Goal: Task Accomplishment & Management: Complete application form

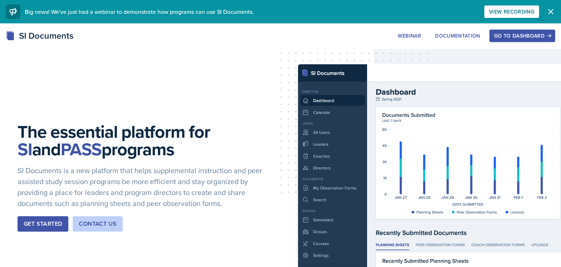
click at [502, 39] on button "Go to Dashboard" at bounding box center [523, 36] width 66 height 12
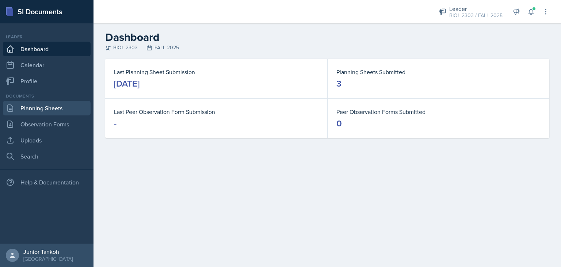
click at [42, 109] on link "Planning Sheets" at bounding box center [47, 108] width 88 height 15
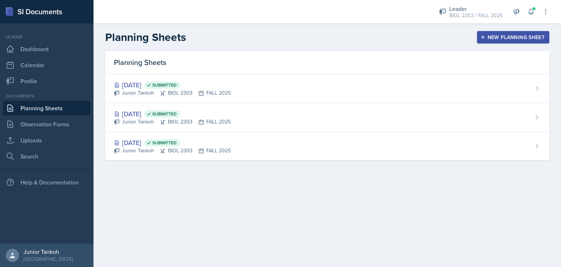
click at [485, 42] on button "New Planning Sheet" at bounding box center [513, 37] width 72 height 12
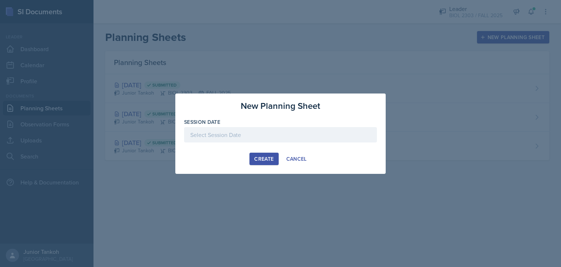
click at [259, 136] on div at bounding box center [280, 134] width 193 height 15
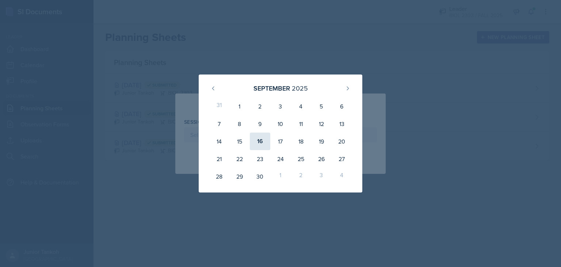
click at [269, 144] on div "16" at bounding box center [260, 142] width 20 height 18
type input "[DATE]"
click at [269, 144] on div "Session Date [DATE] [DATE] 31 1 2 3 4 5 6 7 8 9 10 11 12 13 14 15 16 17 18 19 2…" at bounding box center [280, 133] width 193 height 31
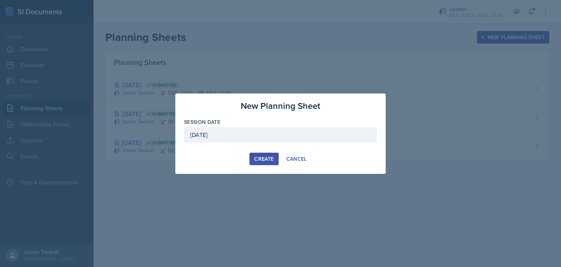
click at [264, 163] on button "Create" at bounding box center [264, 159] width 29 height 12
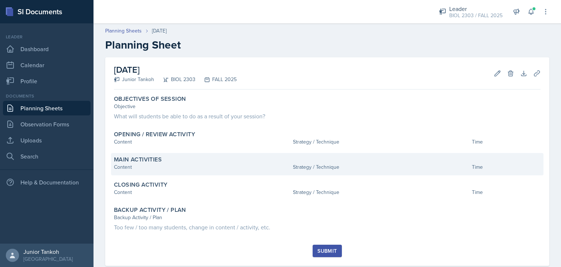
scroll to position [16, 0]
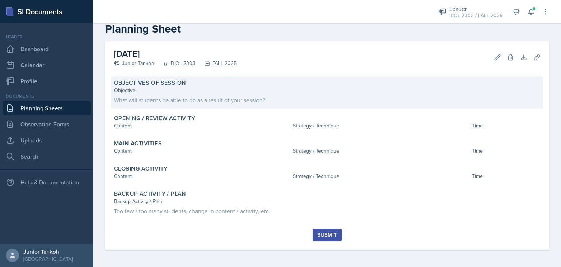
click at [291, 98] on div "What will students be able to do as a result of your session?" at bounding box center [327, 100] width 427 height 9
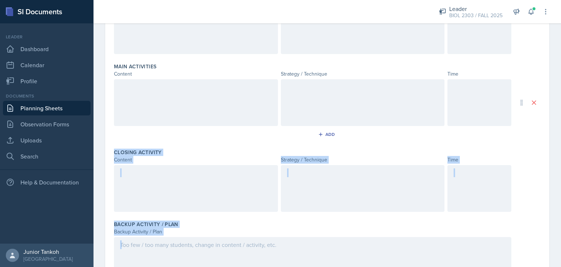
scroll to position [240, 0]
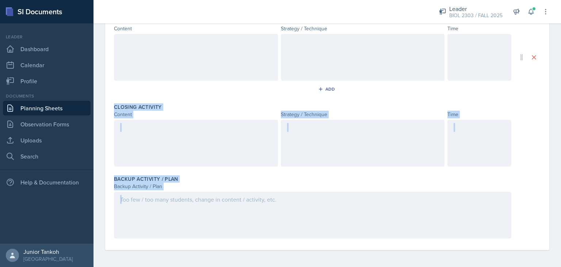
drag, startPoint x: 113, startPoint y: 77, endPoint x: 167, endPoint y: 261, distance: 191.8
click at [167, 261] on div "Date [DATE] [DATE] 31 1 2 3 4 5 6 7 8 9 10 11 12 13 14 15 16 17 18 19 20 21 22 …" at bounding box center [328, 43] width 468 height 450
copy div "Closing Activity Content Strategy / Technique Time Backup Activity / Plan Backu…"
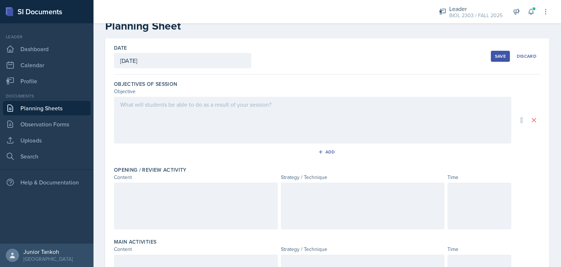
scroll to position [0, 0]
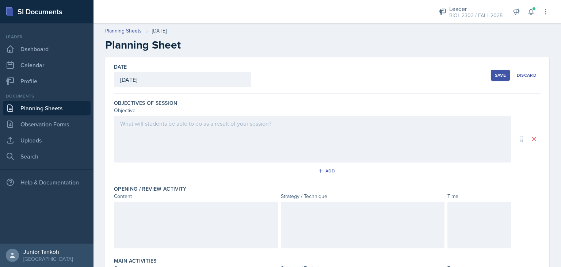
click at [202, 129] on div at bounding box center [313, 139] width 398 height 47
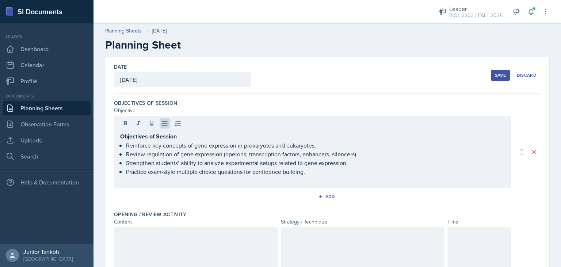
click at [182, 129] on div at bounding box center [312, 124] width 385 height 12
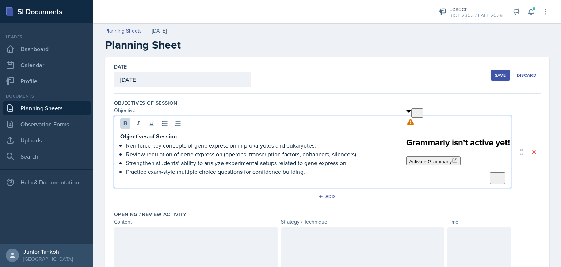
click at [182, 132] on p "Objectives of Session" at bounding box center [312, 136] width 385 height 9
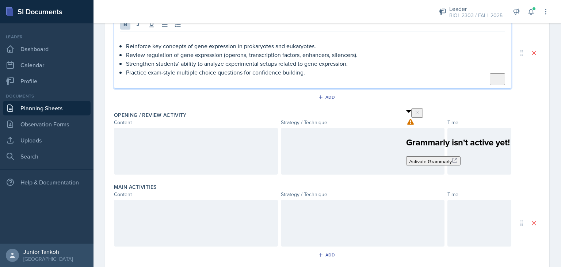
scroll to position [102, 0]
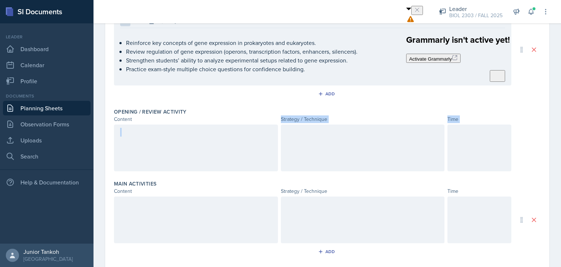
drag, startPoint x: 157, startPoint y: 123, endPoint x: 150, endPoint y: 139, distance: 18.0
click at [150, 139] on div "Opening / Review Activity Content Strategy / Technique Time" at bounding box center [327, 141] width 427 height 72
click at [150, 139] on div at bounding box center [196, 147] width 164 height 47
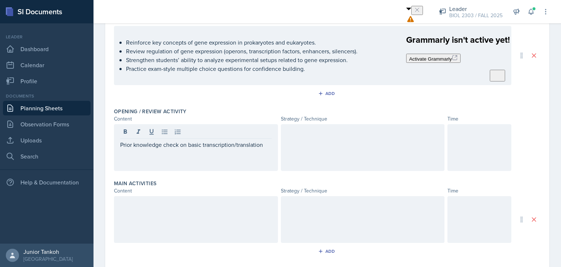
click at [293, 124] on div at bounding box center [363, 147] width 164 height 47
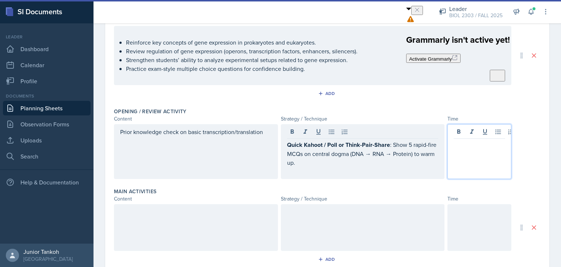
click at [460, 134] on div at bounding box center [480, 151] width 64 height 55
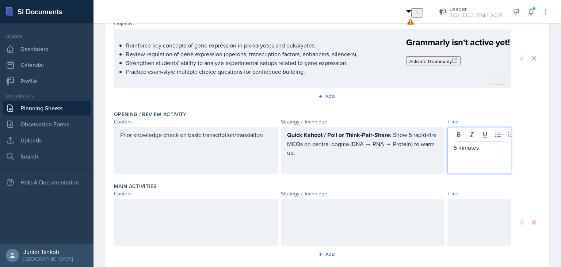
scroll to position [84, 0]
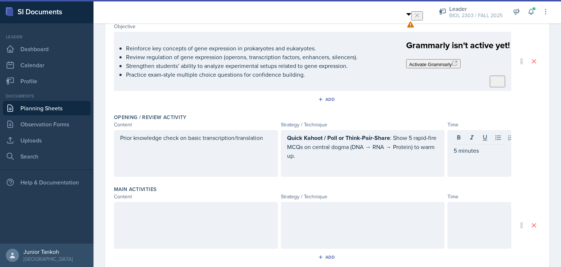
click at [420, 16] on icon "Close" at bounding box center [417, 15] width 6 height 6
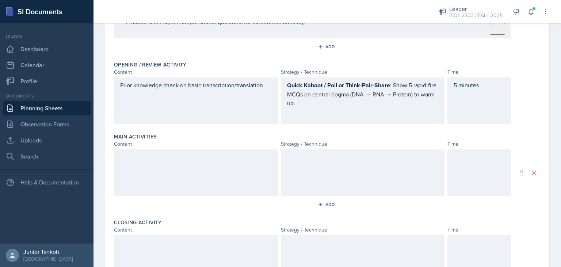
scroll to position [138, 0]
click at [168, 163] on div at bounding box center [196, 171] width 164 height 47
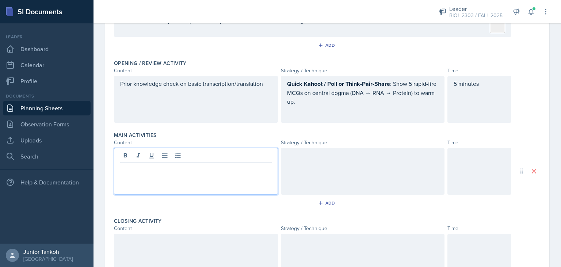
click at [344, 83] on div "Quick Kahoot / Poll or Think-Pair-Share : Show 5 rapid-fire MCQs on central dog…" at bounding box center [363, 99] width 164 height 47
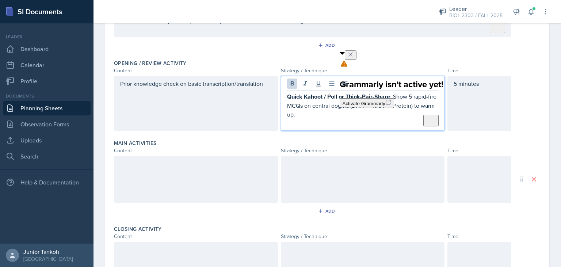
click at [354, 57] on icon "Close" at bounding box center [351, 55] width 6 height 6
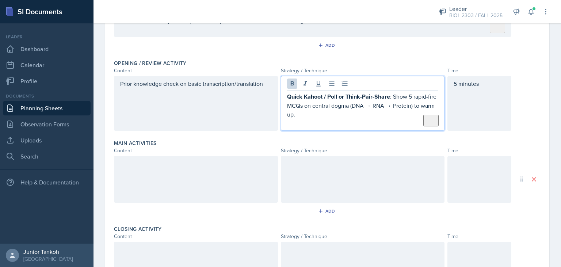
click at [347, 82] on div "Quick Kahoot / Poll or Think-Pair-Share : Show 5 rapid-fire MCQs on central dog…" at bounding box center [363, 103] width 164 height 55
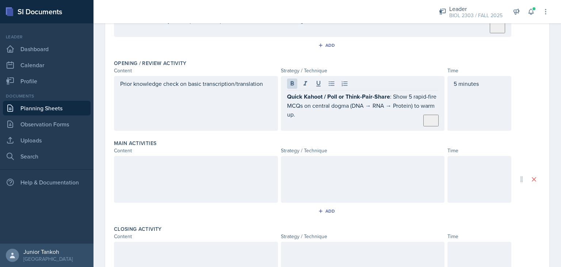
click at [224, 175] on div at bounding box center [196, 179] width 164 height 47
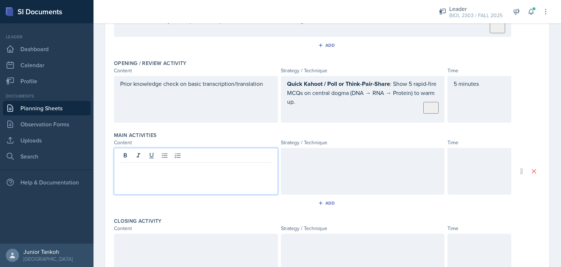
click at [345, 83] on div "Quick Kahoot / Poll or Think-Pair-Share : Show 5 rapid-fire MCQs on central dog…" at bounding box center [363, 99] width 164 height 47
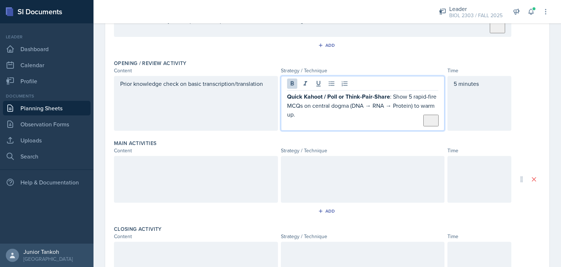
click at [391, 96] on p "Quick Kahoot / Poll or Think-Pair-Share : Show 5 rapid-fire MCQs on central dog…" at bounding box center [363, 105] width 152 height 27
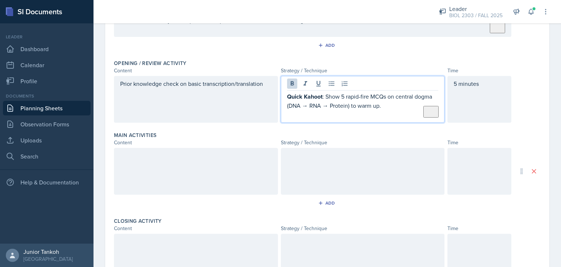
click at [242, 181] on div at bounding box center [196, 171] width 164 height 47
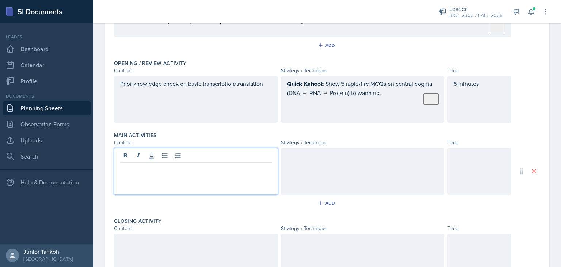
paste div
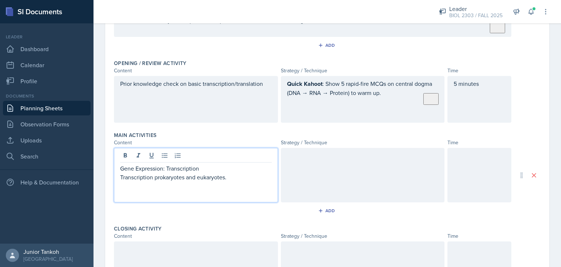
click at [236, 182] on p at bounding box center [196, 186] width 152 height 9
click at [303, 176] on div at bounding box center [363, 175] width 164 height 54
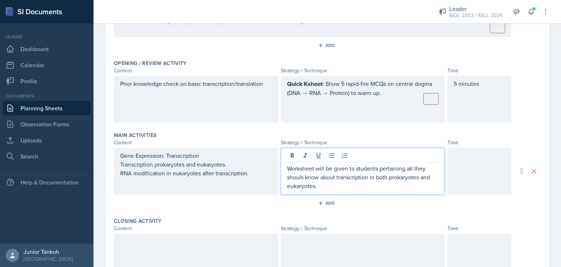
click at [296, 178] on p "Worksheet will be given to students pertaining all they shouls know about trans…" at bounding box center [363, 177] width 152 height 26
click at [300, 177] on p "Worksheet will be given to students pertaining all they shouls know about trans…" at bounding box center [363, 177] width 152 height 26
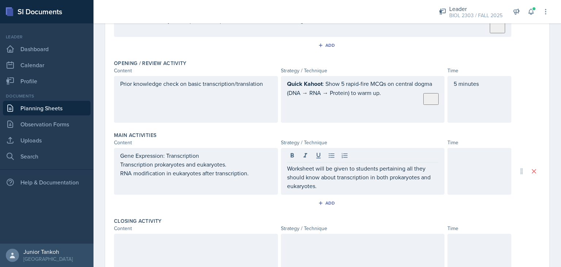
click at [455, 175] on div at bounding box center [480, 171] width 64 height 47
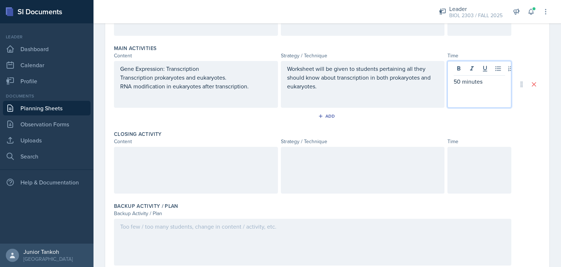
scroll to position [225, 0]
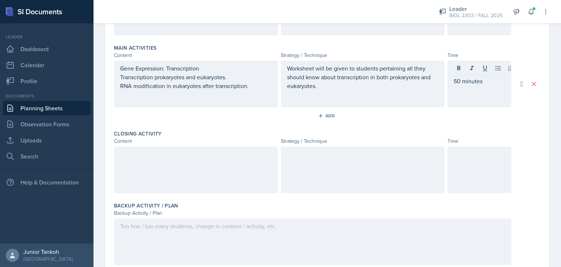
click at [208, 177] on div at bounding box center [196, 170] width 164 height 47
click at [314, 172] on div at bounding box center [363, 170] width 164 height 47
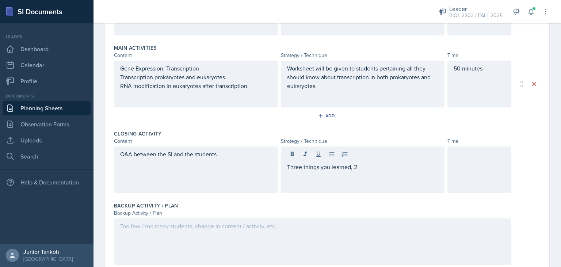
click at [50, 112] on link "Planning Sheets" at bounding box center [47, 108] width 88 height 15
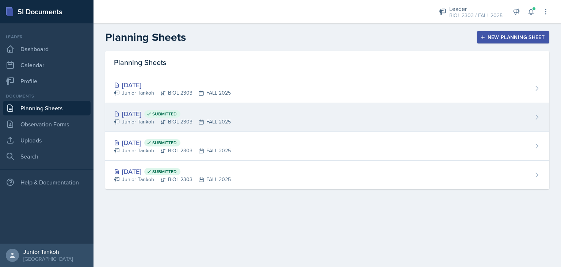
click at [141, 113] on div "[DATE] Submitted" at bounding box center [172, 114] width 117 height 10
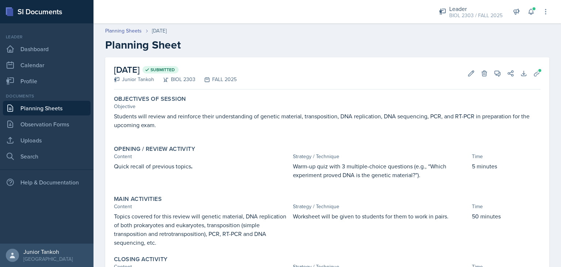
scroll to position [103, 0]
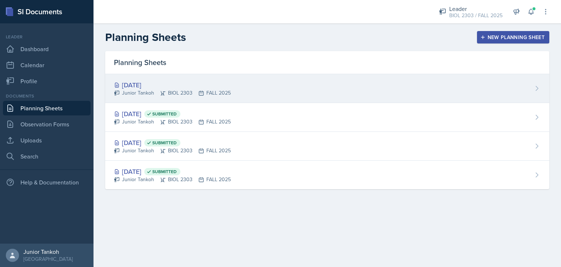
click at [159, 79] on div "[DATE] Junior Tankoh BIOL 2303 FALL 2025" at bounding box center [327, 88] width 444 height 29
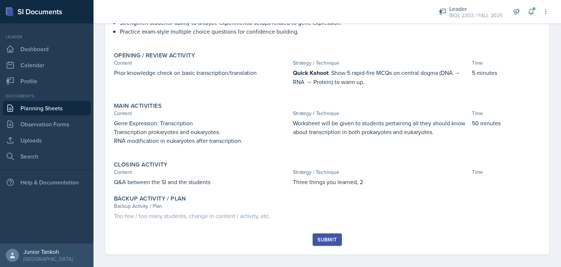
scroll to position [122, 0]
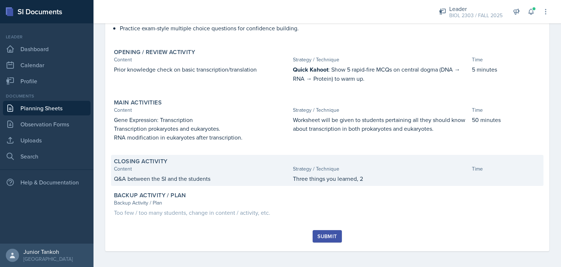
click at [375, 178] on p "Three things you learned, 2" at bounding box center [381, 178] width 176 height 9
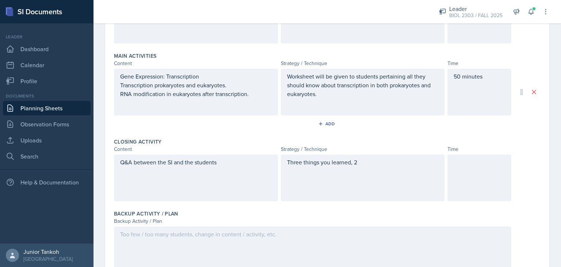
scroll to position [221, 0]
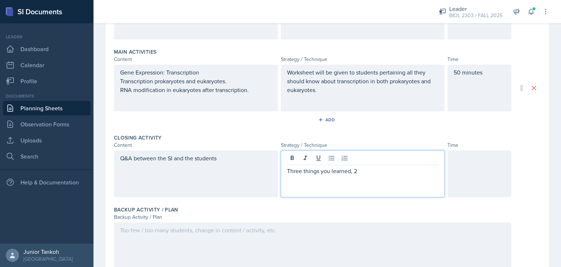
click at [373, 155] on div "Three things you learned, 2" at bounding box center [363, 174] width 164 height 47
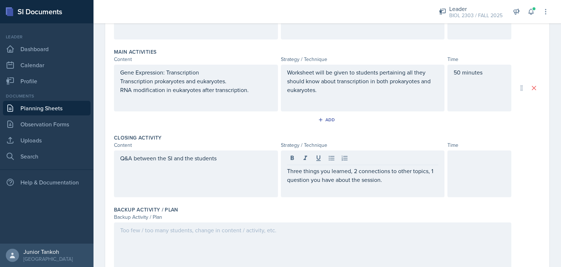
click at [466, 177] on div at bounding box center [480, 174] width 64 height 47
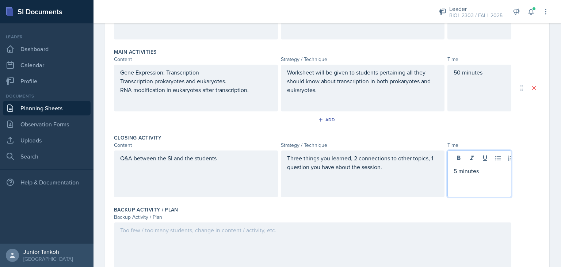
scroll to position [252, 0]
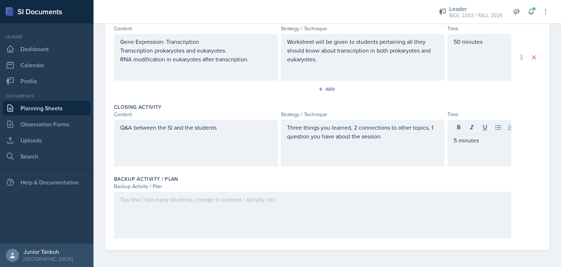
click at [244, 204] on div at bounding box center [313, 215] width 398 height 47
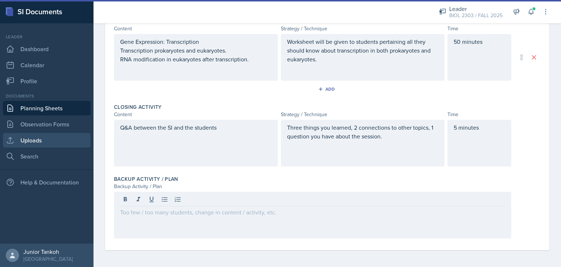
click at [50, 144] on link "Uploads" at bounding box center [47, 140] width 88 height 15
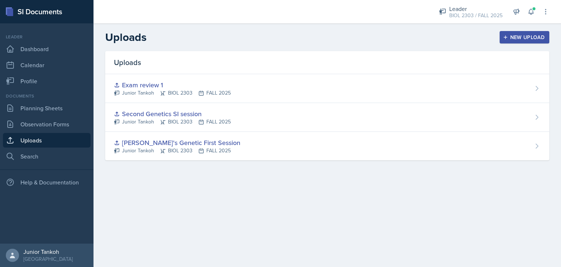
click at [505, 36] on icon "button" at bounding box center [505, 37] width 5 height 5
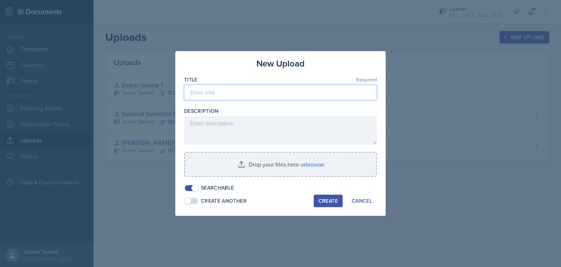
click at [255, 89] on input at bounding box center [280, 92] width 193 height 15
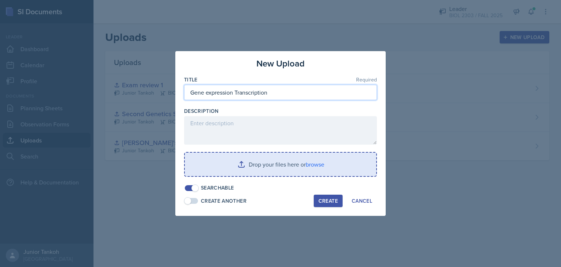
type input "Gene expression Transcription"
click at [305, 167] on input "file" at bounding box center [281, 164] width 192 height 23
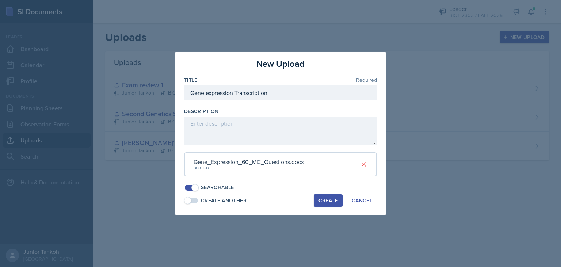
click at [330, 203] on div "Create" at bounding box center [328, 201] width 19 height 6
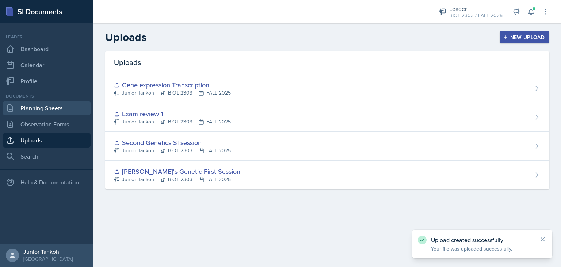
click at [78, 108] on link "Planning Sheets" at bounding box center [47, 108] width 88 height 15
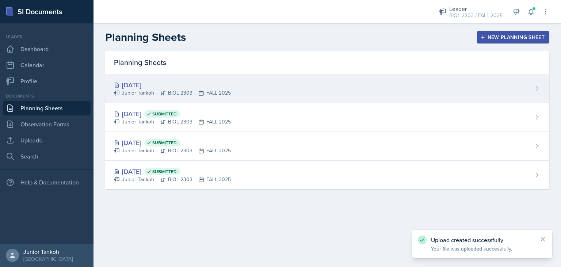
click at [217, 91] on div "Junior Tankoh BIOL 2303 FALL 2025" at bounding box center [172, 93] width 117 height 8
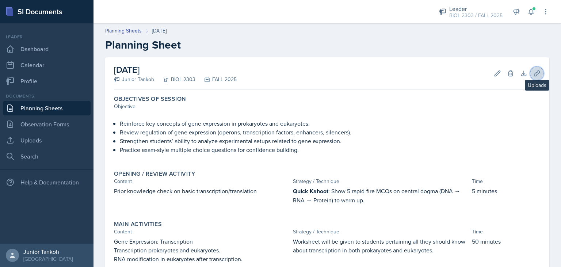
click at [542, 74] on button "Uploads" at bounding box center [537, 73] width 13 height 13
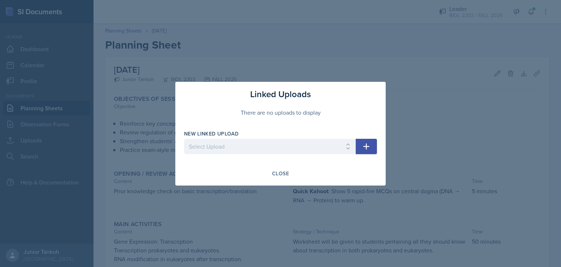
click at [316, 135] on div "New Linked Upload" at bounding box center [270, 133] width 172 height 7
click at [184, 139] on select "Select Upload [PERSON_NAME]'s Genetic First Session Second Genetics SI session …" at bounding box center [270, 146] width 172 height 15
click option "[PERSON_NAME]'s Genetic First Session" at bounding box center [0, 0] width 0 height 0
click at [184, 139] on select "Select Upload [PERSON_NAME]'s Genetic First Session Second Genetics SI session …" at bounding box center [270, 146] width 172 height 15
select select "3e47a01e-aeaa-4594-be86-2681696169d1"
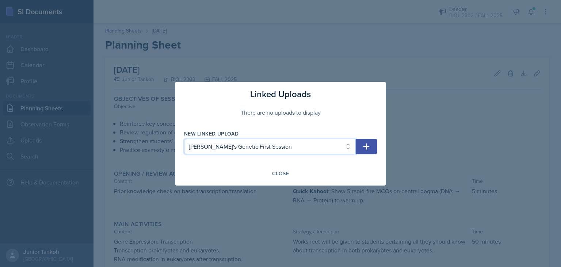
click option "Gene expression Transcription" at bounding box center [0, 0] width 0 height 0
click at [373, 144] on button "button" at bounding box center [366, 146] width 21 height 15
select select
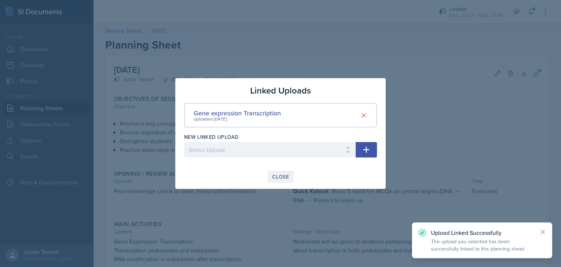
click at [288, 177] on div "Close" at bounding box center [280, 177] width 17 height 6
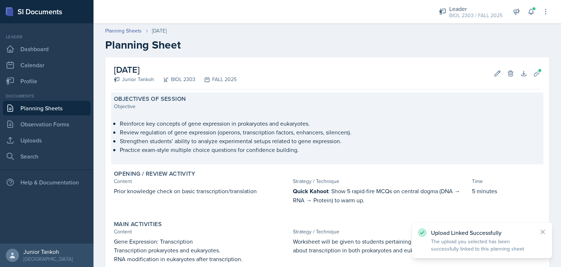
scroll to position [132, 0]
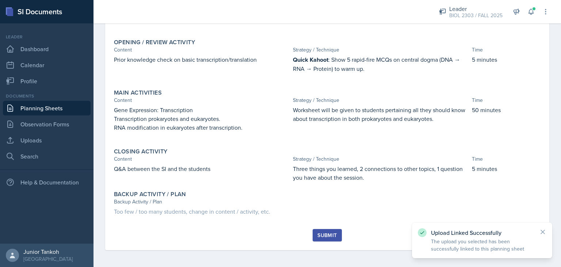
click at [333, 236] on div "Submit" at bounding box center [327, 235] width 19 height 6
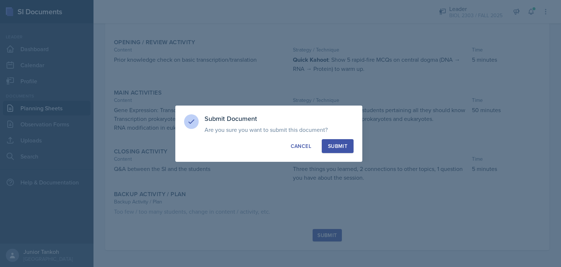
click at [340, 145] on div "Submit" at bounding box center [337, 146] width 19 height 7
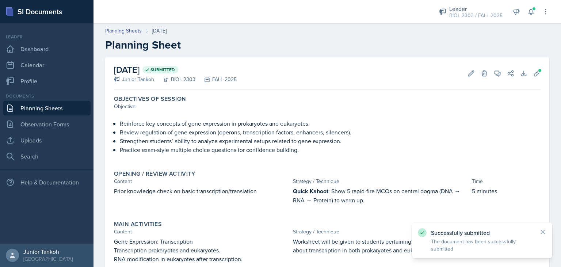
scroll to position [100, 0]
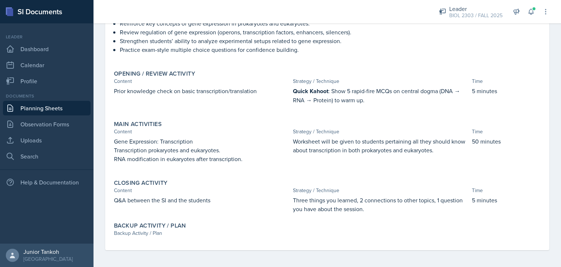
click at [47, 107] on link "Planning Sheets" at bounding box center [47, 108] width 88 height 15
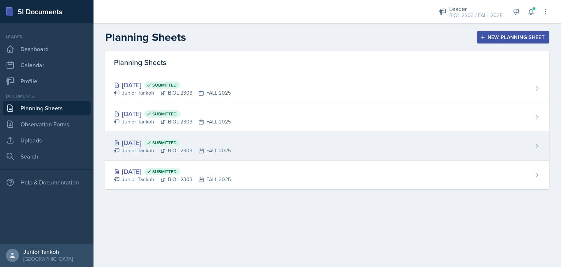
click at [142, 136] on div "[DATE] Submitted Junior Tankoh BIOL 2303 FALL 2025" at bounding box center [327, 146] width 444 height 29
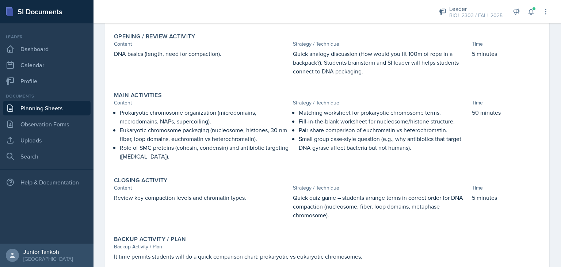
scroll to position [141, 0]
click at [45, 135] on link "Uploads" at bounding box center [47, 140] width 88 height 15
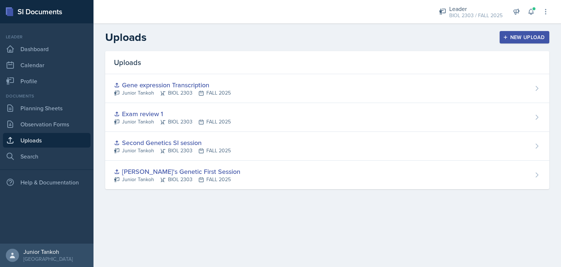
click at [256, 64] on div "Uploads" at bounding box center [327, 62] width 444 height 23
click at [19, 151] on link "Search" at bounding box center [47, 156] width 88 height 15
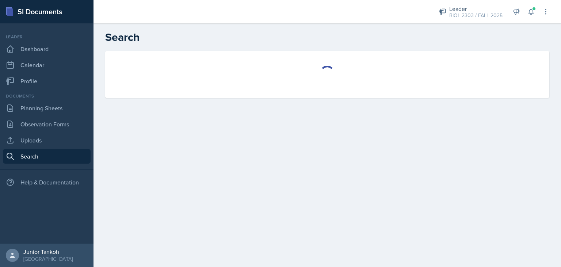
select select "all"
select select "1"
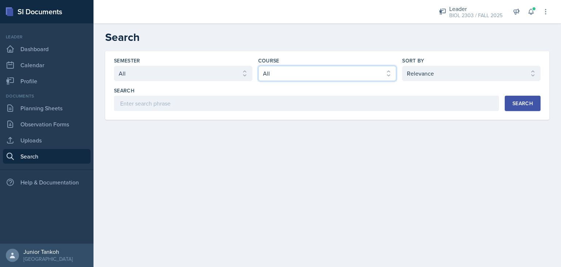
click at [258, 66] on select "Select course All ACC 2301 ART 1301 ART 1302 ART 1310 BIOL 1301 BIOL 1302 BIOL …" at bounding box center [327, 73] width 139 height 15
select select "37e30fb5-451e-4023-a479-7bb3b59aea50"
click option "BIOL 2303" at bounding box center [0, 0] width 0 height 0
click at [402, 66] on select "Select sort by Relevance Document Date (Asc) Document Date (Desc)" at bounding box center [471, 73] width 139 height 15
click option "Document Date (Asc)" at bounding box center [0, 0] width 0 height 0
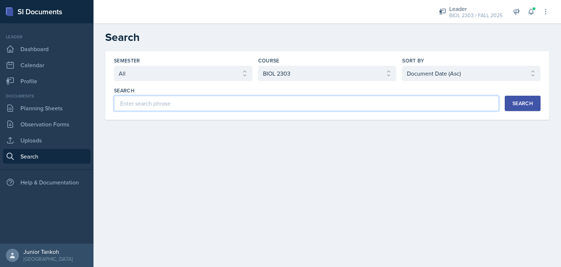
click at [300, 108] on input at bounding box center [306, 103] width 385 height 15
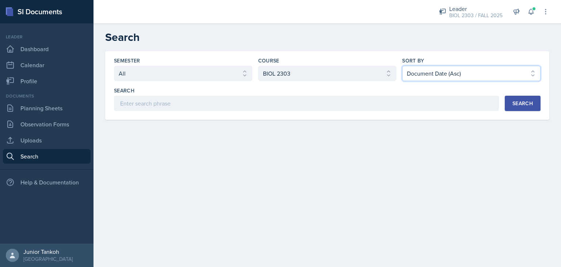
click at [402, 66] on select "Select sort by Relevance Document Date (Asc) Document Date (Desc)" at bounding box center [471, 73] width 139 height 15
click option "Document Date (Desc)" at bounding box center [0, 0] width 0 height 0
click at [519, 103] on div "Search" at bounding box center [523, 104] width 20 height 6
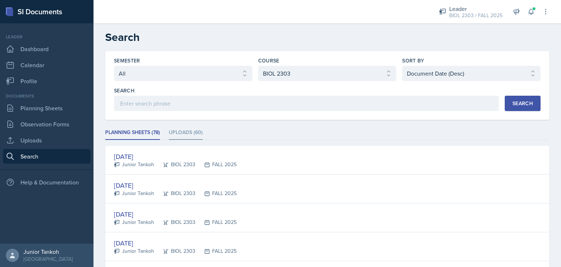
click at [176, 134] on li "Uploads (60)" at bounding box center [186, 133] width 34 height 14
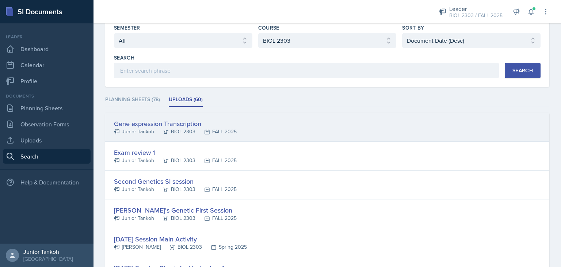
scroll to position [49, 0]
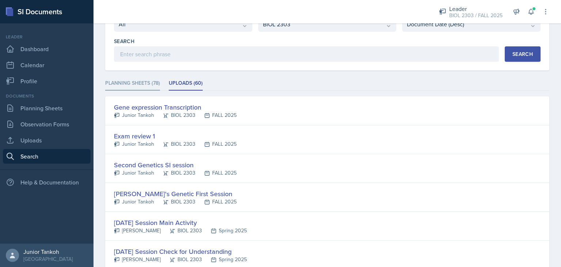
click at [143, 79] on li "Planning Sheets (78)" at bounding box center [132, 83] width 55 height 14
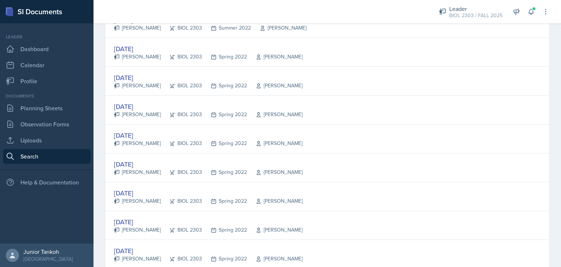
scroll to position [1364, 0]
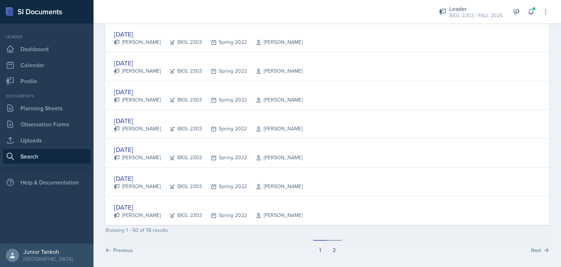
click at [337, 247] on button "2" at bounding box center [334, 247] width 15 height 14
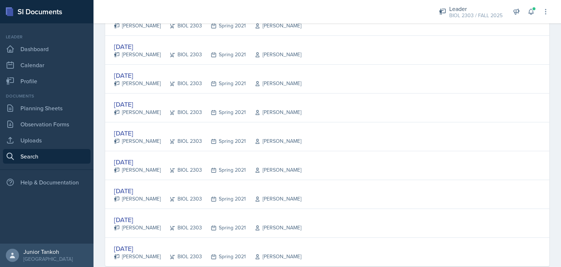
scroll to position [730, 0]
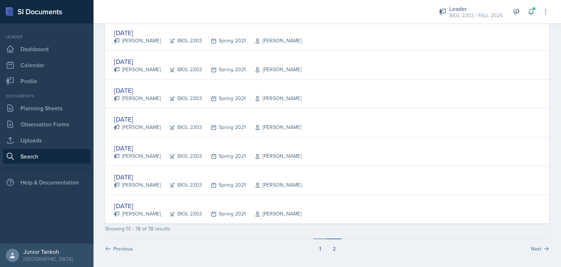
click at [319, 247] on button "1" at bounding box center [321, 246] width 14 height 14
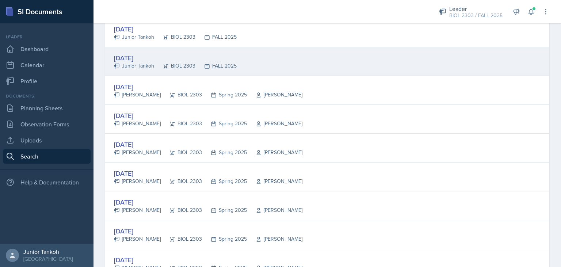
scroll to position [0, 0]
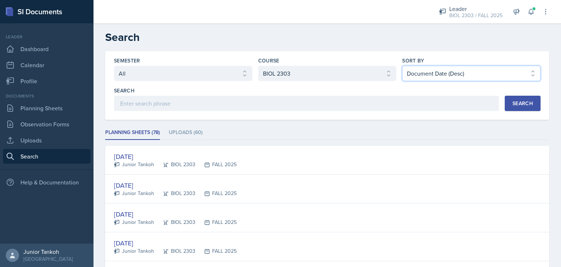
click at [402, 66] on select "Select sort by Relevance Document Date (Asc) Document Date (Desc)" at bounding box center [471, 73] width 139 height 15
select select "2"
click option "Document Date (Asc)" at bounding box center [0, 0] width 0 height 0
click at [513, 102] on div "Search" at bounding box center [523, 104] width 20 height 6
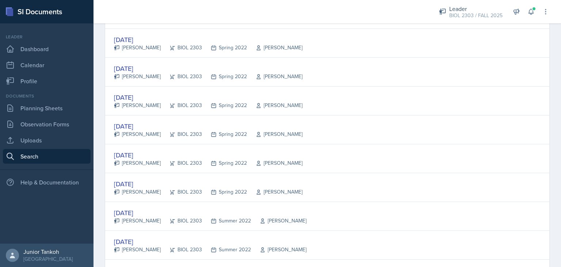
scroll to position [1364, 0]
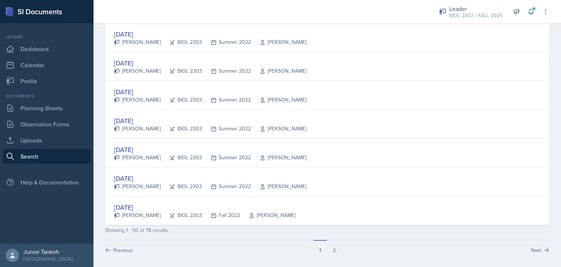
click at [335, 248] on button "2" at bounding box center [334, 247] width 15 height 14
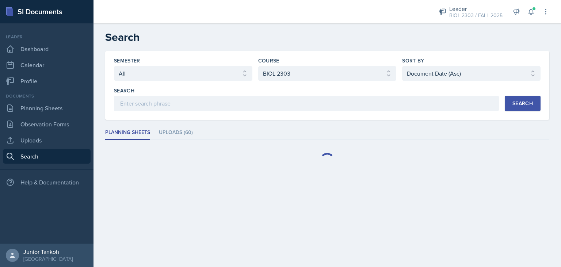
scroll to position [0, 0]
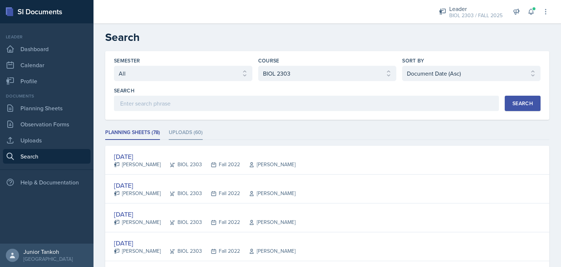
click at [189, 132] on li "Uploads (60)" at bounding box center [186, 133] width 34 height 14
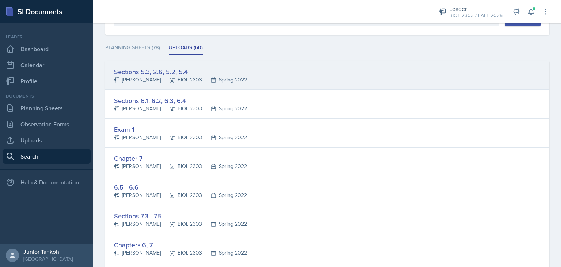
scroll to position [86, 0]
click at [165, 71] on div "Sections 5.3, 2.6, 5.2, 5.4" at bounding box center [180, 71] width 133 height 10
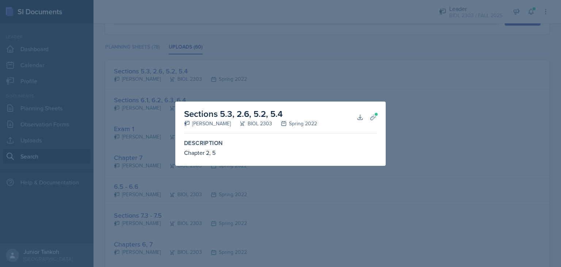
click at [301, 190] on div at bounding box center [280, 133] width 561 height 267
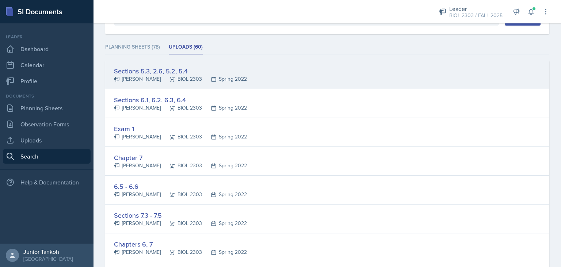
click at [185, 74] on div "Sections 5.3, 2.6, 5.2, 5.4" at bounding box center [180, 71] width 133 height 10
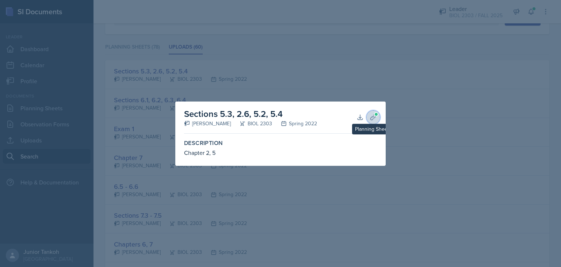
click at [374, 115] on icon at bounding box center [373, 117] width 7 height 7
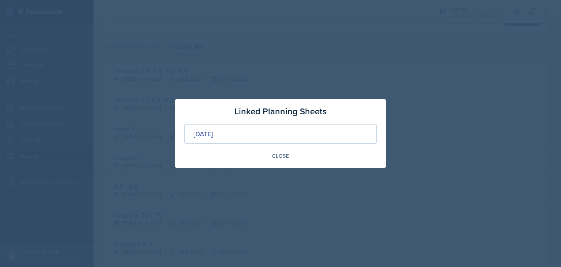
click at [265, 130] on div "[DATE]" at bounding box center [280, 134] width 193 height 20
click at [280, 155] on div "Close" at bounding box center [280, 156] width 17 height 6
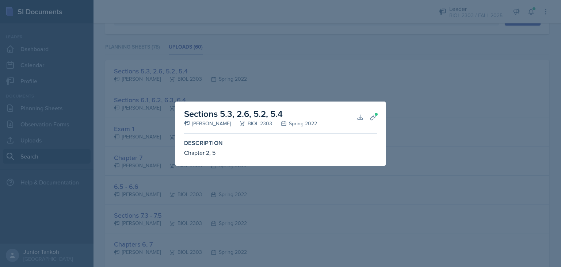
click at [323, 71] on div at bounding box center [280, 133] width 561 height 267
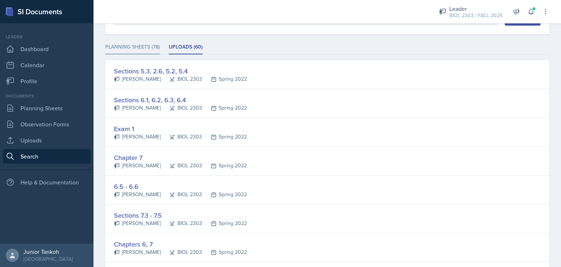
click at [155, 45] on li "Planning Sheets (78)" at bounding box center [132, 47] width 55 height 14
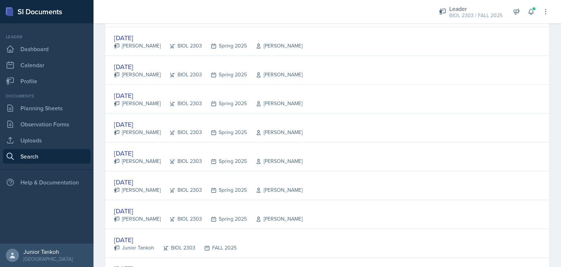
scroll to position [730, 0]
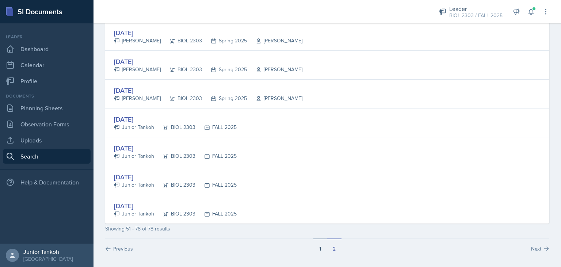
click at [322, 245] on button "1" at bounding box center [321, 246] width 14 height 14
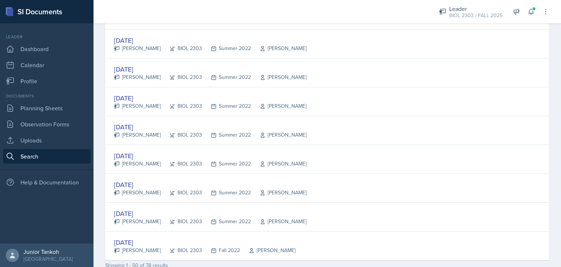
scroll to position [1364, 0]
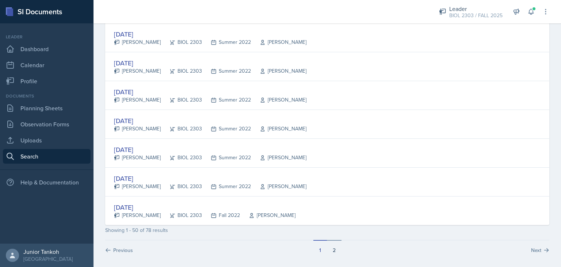
click at [336, 242] on button "2" at bounding box center [334, 247] width 15 height 14
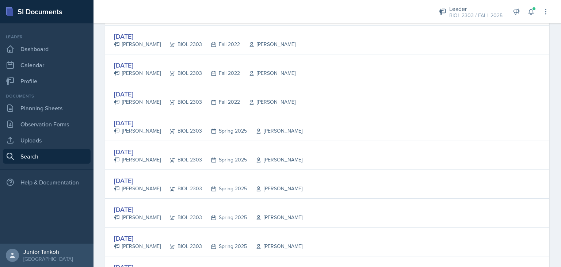
scroll to position [437, 0]
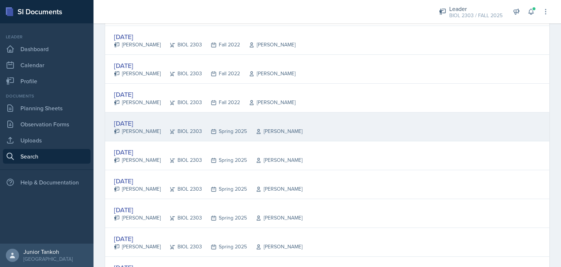
click at [175, 129] on div "BIOL 2303" at bounding box center [181, 132] width 41 height 8
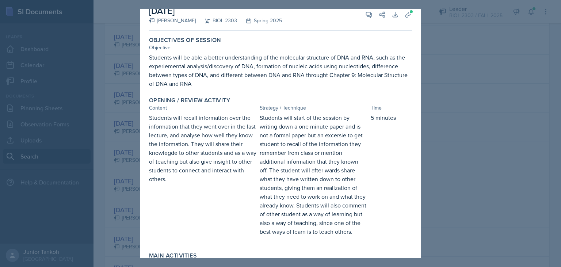
scroll to position [0, 0]
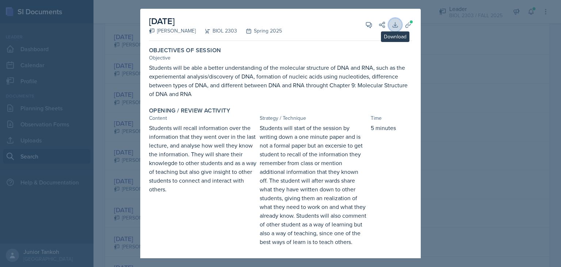
click at [394, 24] on icon at bounding box center [395, 24] width 7 height 7
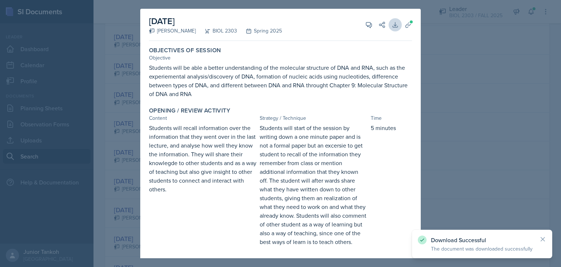
click at [431, 1] on div at bounding box center [280, 133] width 561 height 267
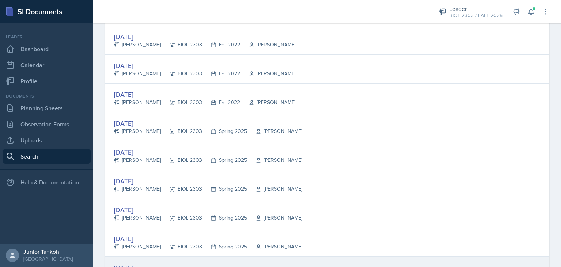
click at [391, 265] on div "[DATE] [PERSON_NAME] BIOL 2303 Spring 2025 [PERSON_NAME]" at bounding box center [327, 271] width 444 height 29
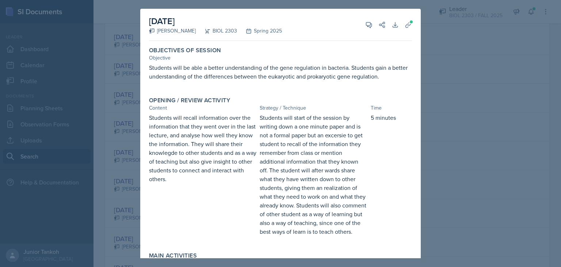
click at [129, 33] on div at bounding box center [280, 133] width 561 height 267
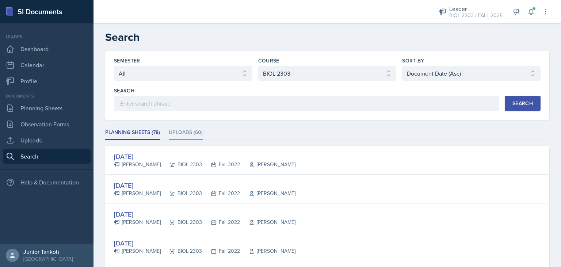
click at [189, 136] on li "Uploads (60)" at bounding box center [186, 133] width 34 height 14
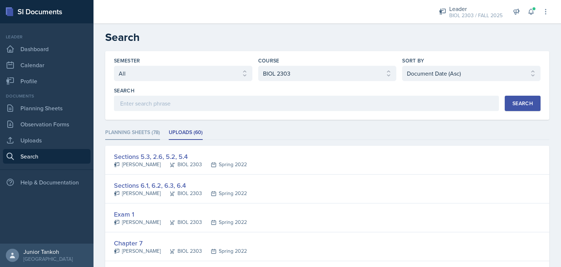
click at [153, 135] on li "Planning Sheets (78)" at bounding box center [132, 133] width 55 height 14
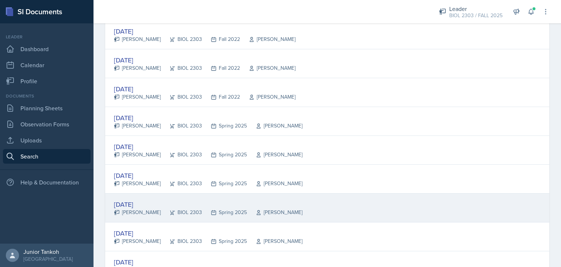
scroll to position [441, 0]
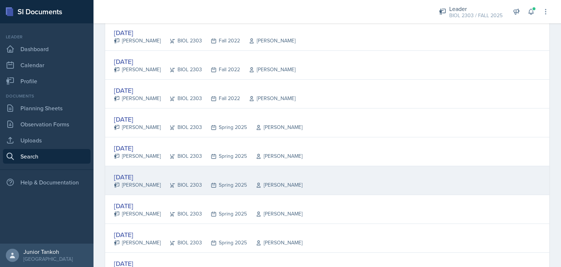
click at [140, 181] on div "[PERSON_NAME]" at bounding box center [137, 185] width 47 height 8
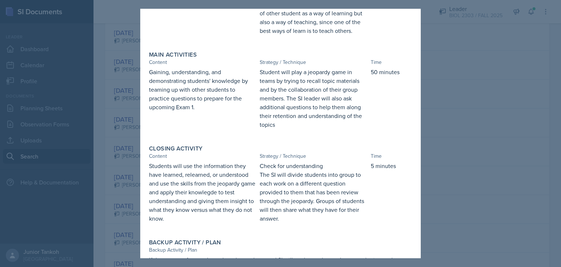
scroll to position [245, 0]
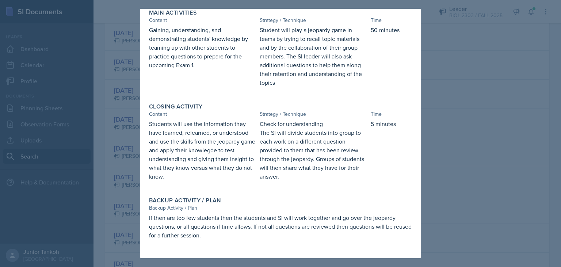
click at [469, 137] on div at bounding box center [280, 133] width 561 height 267
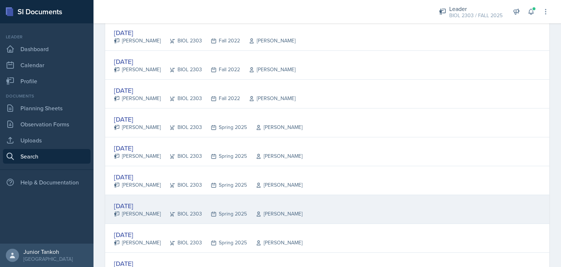
click at [153, 201] on div "[DATE]" at bounding box center [208, 206] width 189 height 10
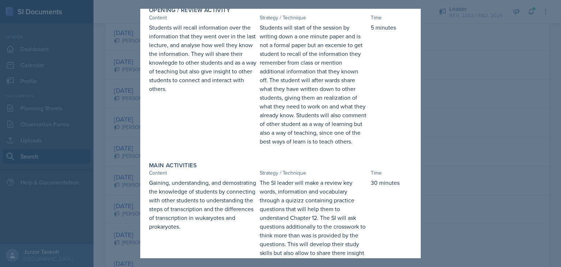
scroll to position [0, 0]
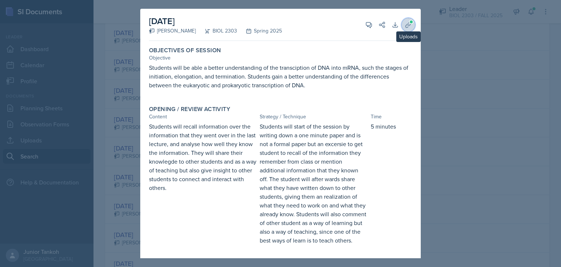
click at [412, 29] on button "Uploads" at bounding box center [408, 24] width 13 height 13
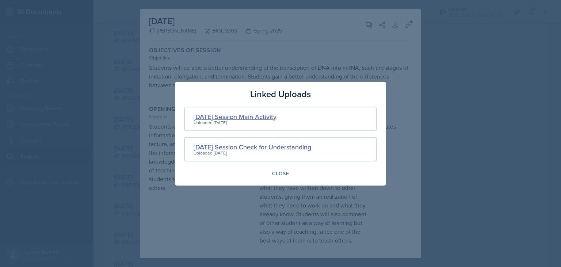
click at [262, 115] on div "[DATE] Session Main Activity" at bounding box center [235, 117] width 83 height 10
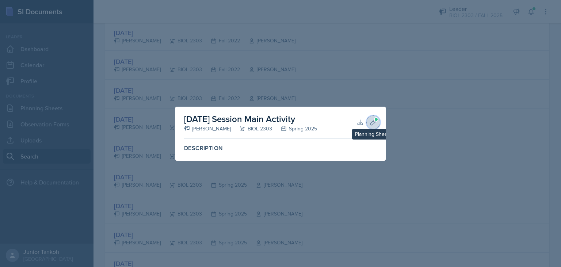
click at [371, 122] on icon at bounding box center [373, 122] width 7 height 7
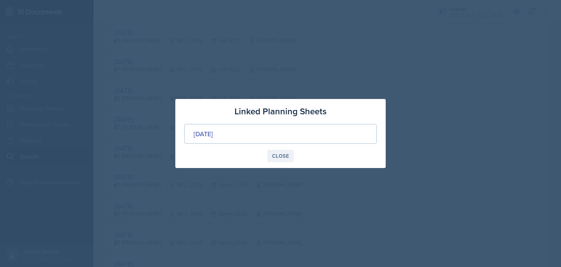
click at [282, 156] on div "Close" at bounding box center [280, 156] width 17 height 6
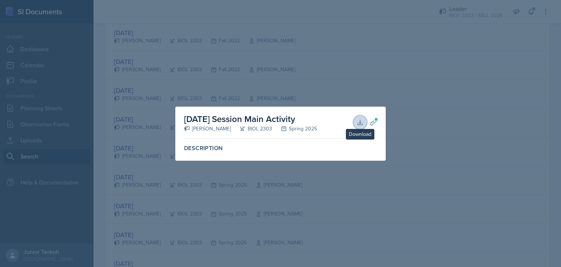
click at [357, 122] on icon at bounding box center [360, 122] width 7 height 7
click at [364, 204] on div at bounding box center [280, 133] width 561 height 267
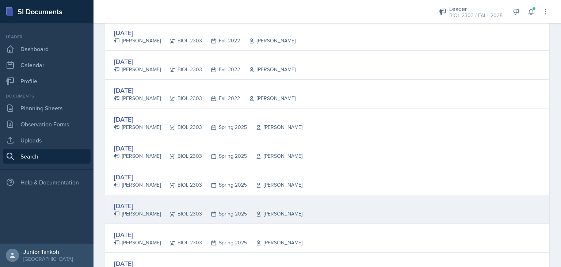
click at [161, 210] on div "BIOL 2303" at bounding box center [181, 214] width 41 height 8
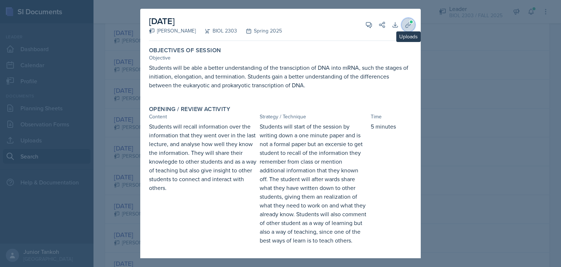
click at [405, 29] on button "Uploads" at bounding box center [408, 24] width 13 height 13
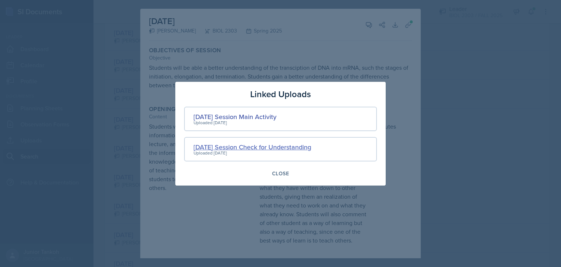
click at [258, 147] on div "[DATE] Session Check for Understanding" at bounding box center [253, 147] width 118 height 10
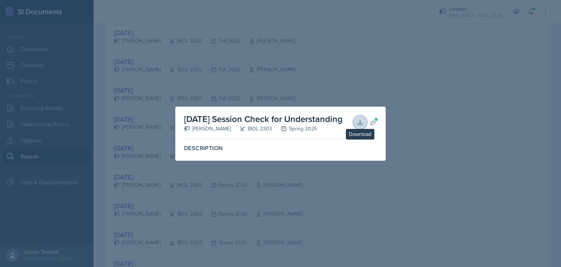
click at [357, 121] on icon at bounding box center [360, 122] width 7 height 7
click at [330, 62] on div at bounding box center [280, 133] width 561 height 267
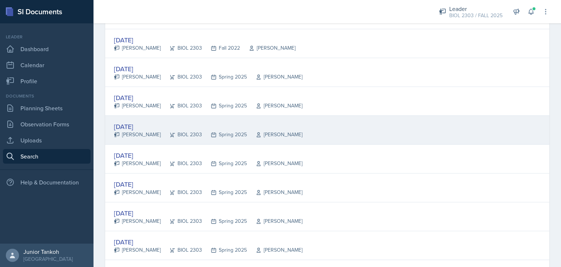
scroll to position [497, 0]
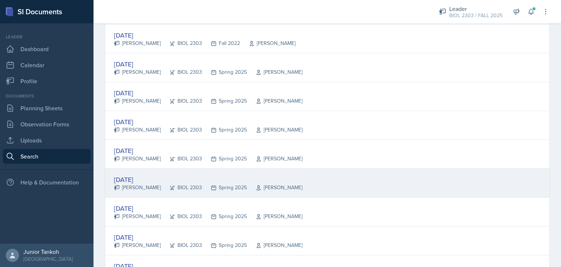
click at [147, 178] on div "[DATE]" at bounding box center [208, 180] width 189 height 10
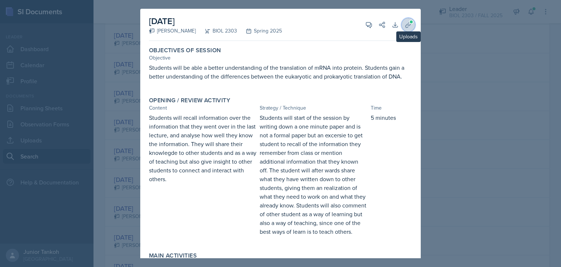
click at [407, 22] on icon at bounding box center [408, 24] width 7 height 7
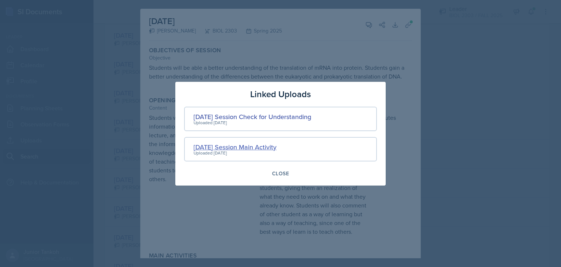
click at [270, 147] on div "[DATE] Session Main Activity" at bounding box center [235, 147] width 83 height 10
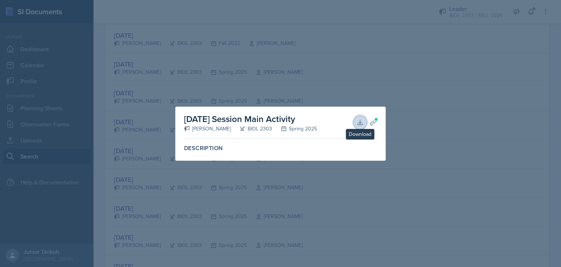
click at [366, 122] on button "Download" at bounding box center [360, 122] width 13 height 13
click at [273, 71] on div at bounding box center [280, 133] width 561 height 267
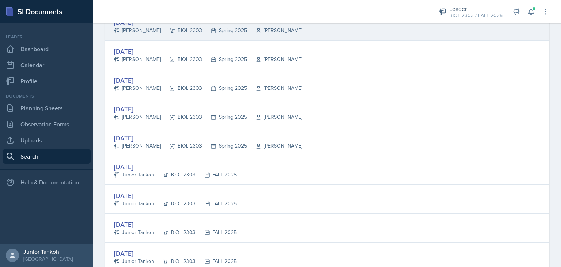
scroll to position [692, 0]
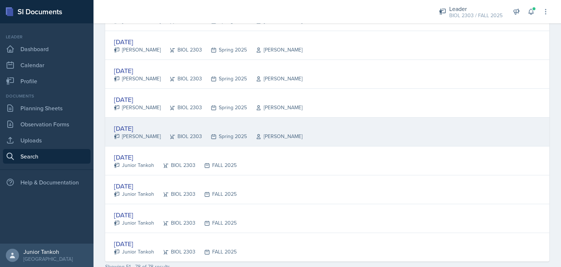
click at [144, 126] on div "[DATE]" at bounding box center [208, 129] width 189 height 10
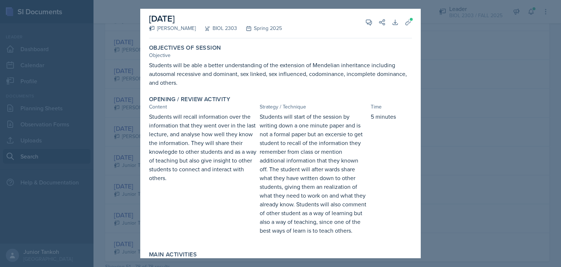
scroll to position [3, 0]
click at [395, 27] on button "Download" at bounding box center [395, 21] width 13 height 13
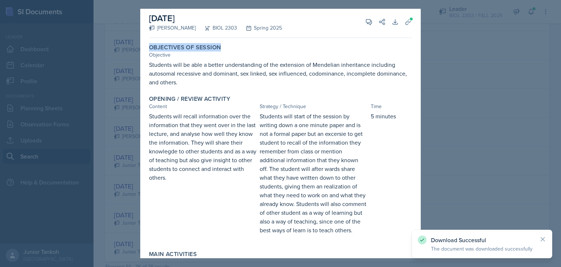
drag, startPoint x: 321, startPoint y: 45, endPoint x: 405, endPoint y: 29, distance: 85.2
click at [405, 29] on div "[DATE] [PERSON_NAME] BIOL 2303 Spring 2025 View Comments Comments Send Share Do…" at bounding box center [280, 259] width 281 height 506
click at [407, 25] on icon at bounding box center [408, 21] width 7 height 7
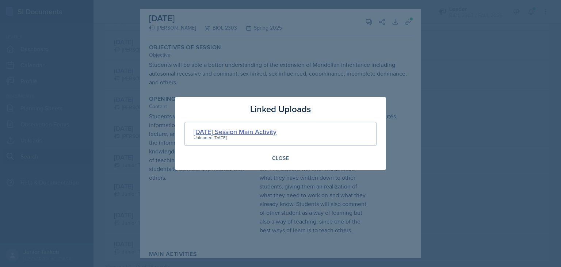
click at [270, 129] on div "[DATE] Session Main Activity" at bounding box center [235, 132] width 83 height 10
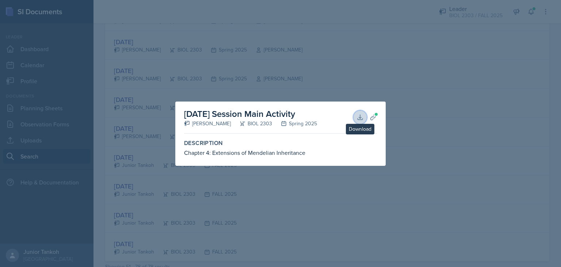
click at [360, 117] on icon at bounding box center [360, 117] width 5 height 5
click at [371, 64] on div at bounding box center [280, 133] width 561 height 267
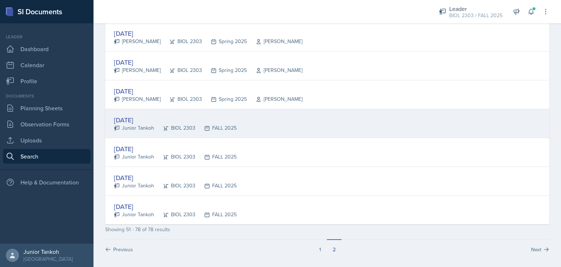
scroll to position [730, 0]
click at [148, 120] on div "[DATE]" at bounding box center [175, 119] width 123 height 10
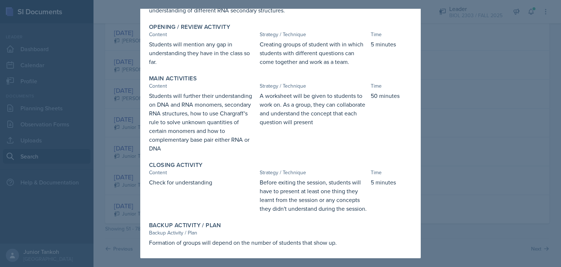
scroll to position [0, 0]
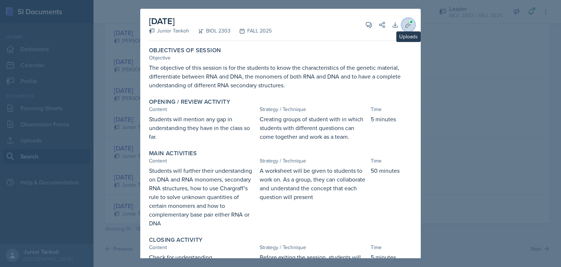
click at [410, 22] on span at bounding box center [411, 22] width 4 height 4
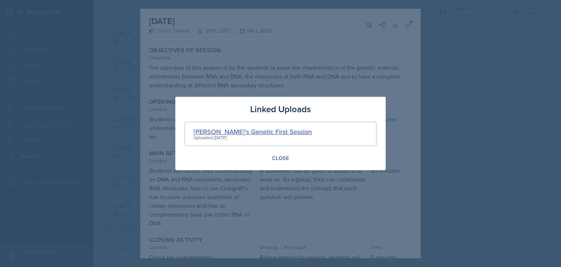
click at [261, 128] on div "[PERSON_NAME]'s Genetic First Session" at bounding box center [253, 132] width 118 height 10
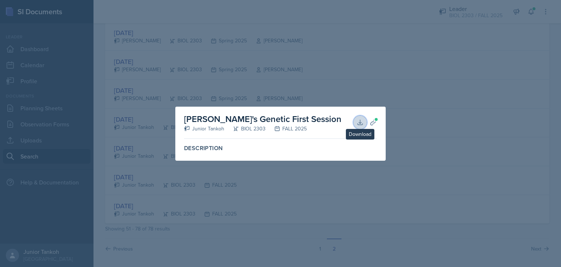
click at [362, 122] on icon at bounding box center [360, 122] width 7 height 7
click at [394, 67] on div at bounding box center [280, 133] width 561 height 267
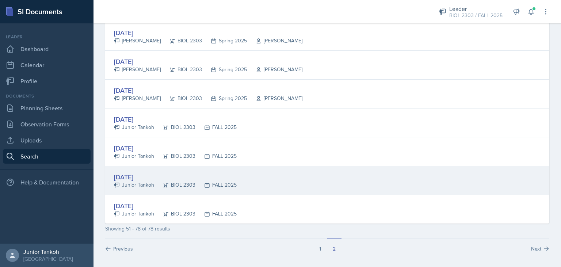
click at [137, 172] on div "[DATE]" at bounding box center [175, 177] width 123 height 10
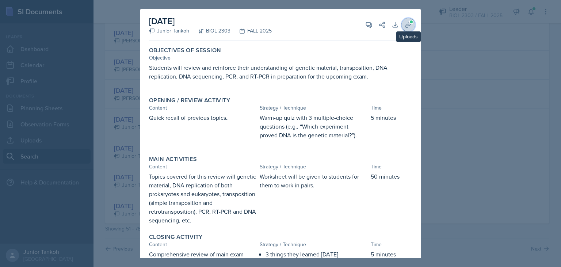
click at [410, 25] on icon at bounding box center [408, 24] width 5 height 5
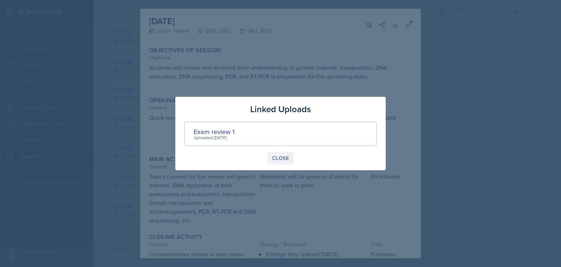
click at [275, 154] on button "Close" at bounding box center [281, 158] width 26 height 12
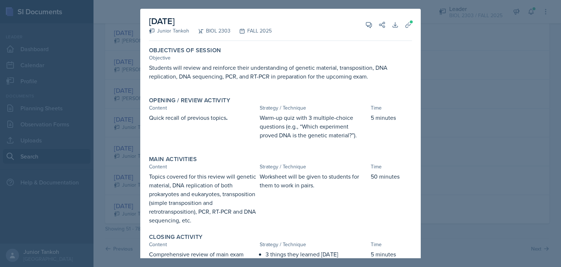
click at [445, 43] on div at bounding box center [280, 133] width 561 height 267
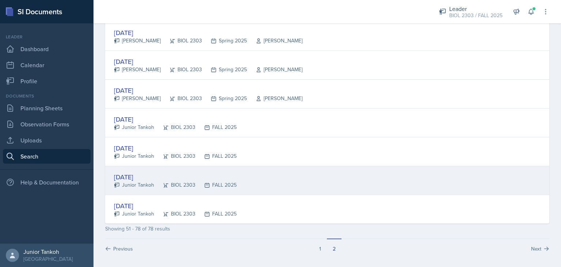
click at [139, 177] on div "[DATE]" at bounding box center [175, 177] width 123 height 10
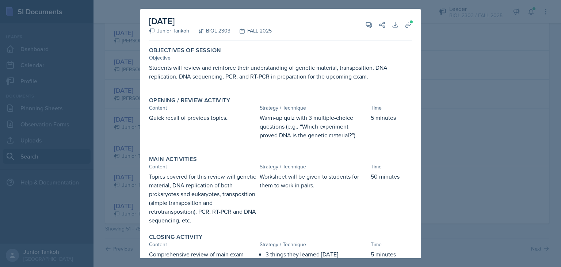
click at [410, 18] on div "[DATE] Junior Tankoh BIOL 2303 FALL 2025 View Comments Comments Send Share Down…" at bounding box center [280, 25] width 263 height 32
click at [410, 21] on span at bounding box center [411, 22] width 4 height 4
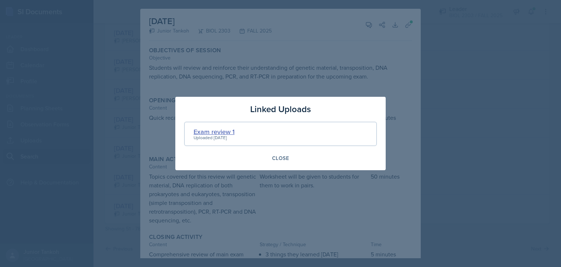
click at [234, 130] on div "Exam review 1" at bounding box center [214, 132] width 41 height 10
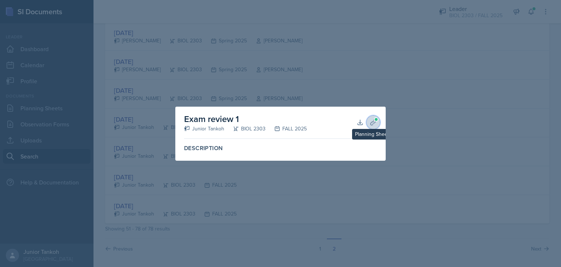
click at [372, 126] on button "Planning Sheets" at bounding box center [373, 122] width 13 height 13
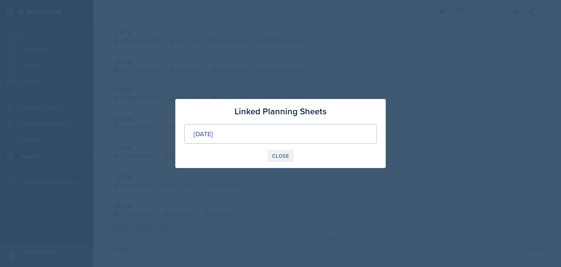
click at [283, 154] on div "Close" at bounding box center [280, 156] width 17 height 6
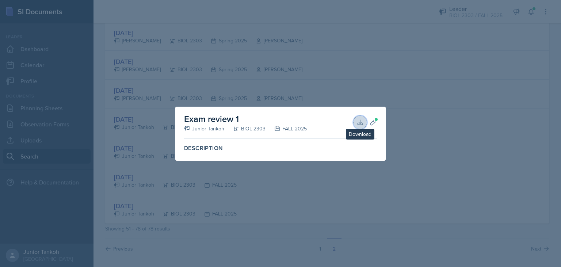
click at [360, 123] on icon at bounding box center [360, 122] width 5 height 5
click at [388, 10] on div at bounding box center [280, 133] width 561 height 267
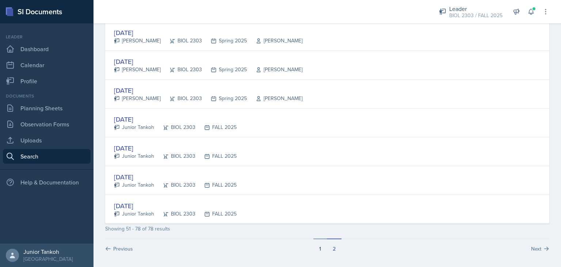
click at [316, 247] on button "1" at bounding box center [321, 246] width 14 height 14
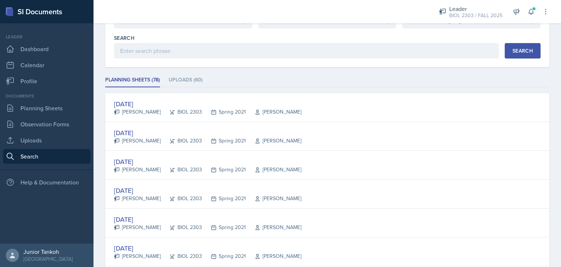
scroll to position [50, 0]
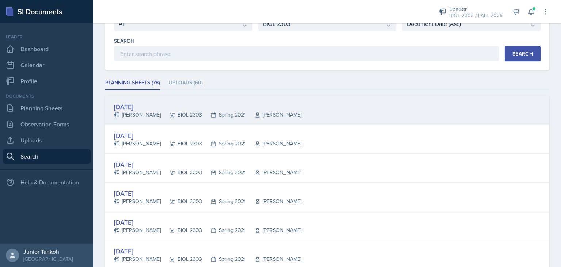
click at [157, 117] on div "[PERSON_NAME]" at bounding box center [137, 115] width 47 height 8
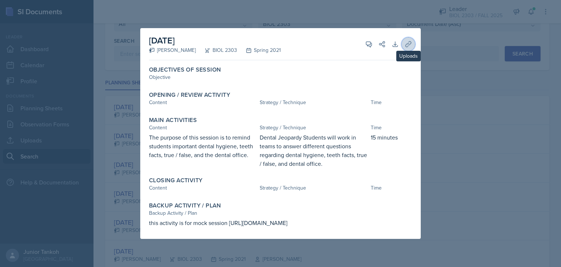
click at [409, 48] on button "Uploads" at bounding box center [408, 44] width 13 height 13
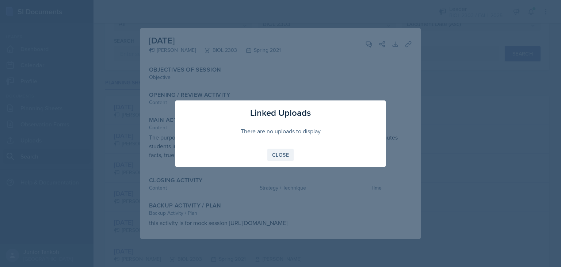
click at [282, 154] on div "Close" at bounding box center [280, 155] width 17 height 6
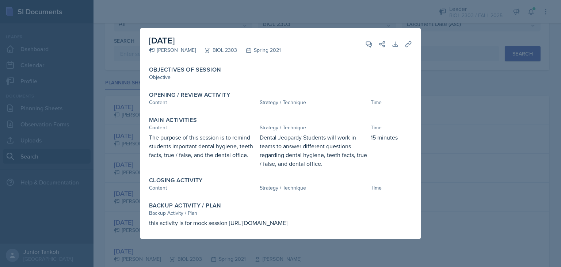
click at [157, 155] on div "The purpose of this session is to remind students important dental hygiene, tee…" at bounding box center [203, 150] width 108 height 35
click at [120, 157] on div at bounding box center [280, 133] width 561 height 267
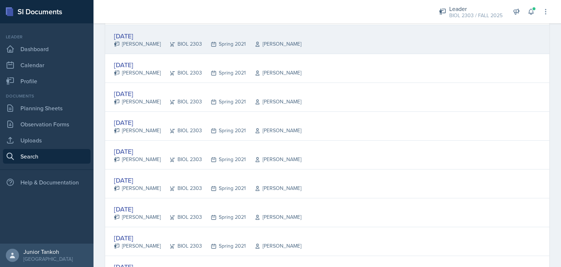
scroll to position [152, 0]
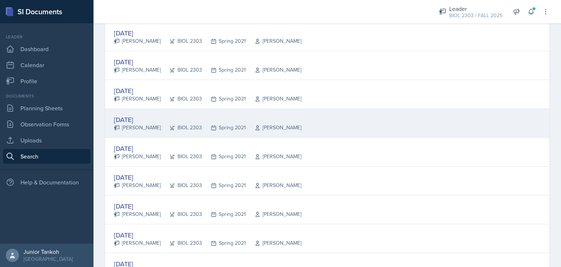
click at [144, 125] on div "[PERSON_NAME]" at bounding box center [137, 128] width 47 height 8
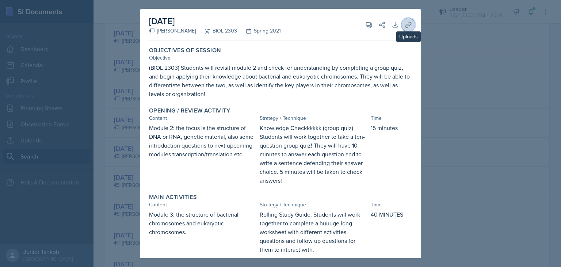
click at [407, 30] on button "Uploads" at bounding box center [408, 24] width 13 height 13
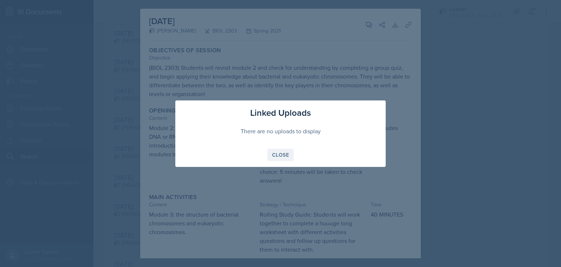
click at [278, 160] on button "Close" at bounding box center [281, 155] width 26 height 12
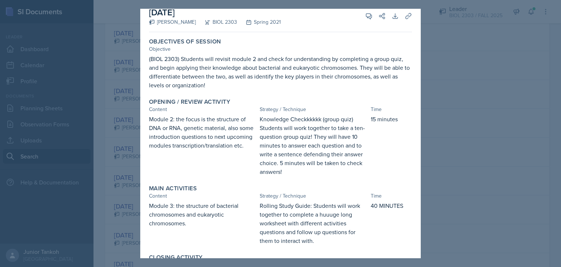
scroll to position [0, 0]
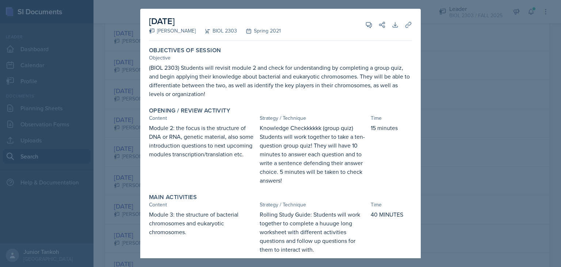
click at [448, 85] on div at bounding box center [280, 133] width 561 height 267
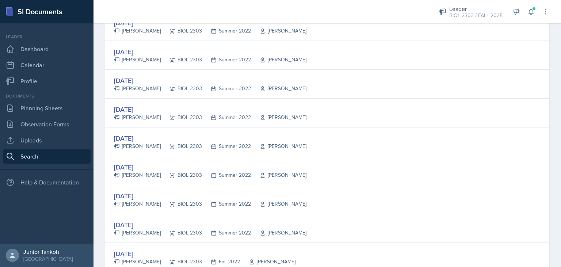
scroll to position [1364, 0]
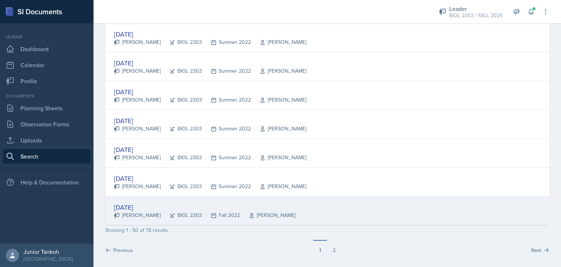
click at [141, 212] on div "[PERSON_NAME]" at bounding box center [137, 216] width 47 height 8
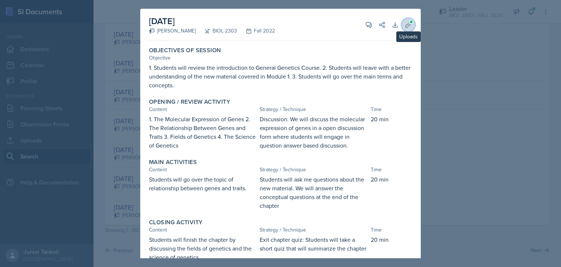
click at [412, 27] on icon at bounding box center [408, 24] width 7 height 7
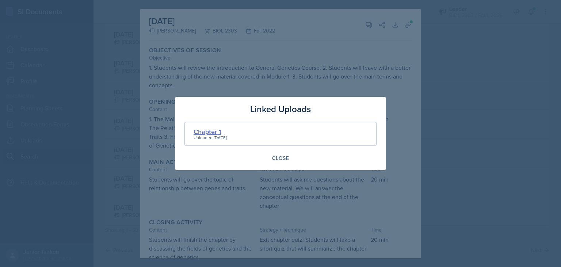
click at [207, 131] on div "Chapter 1" at bounding box center [210, 132] width 33 height 10
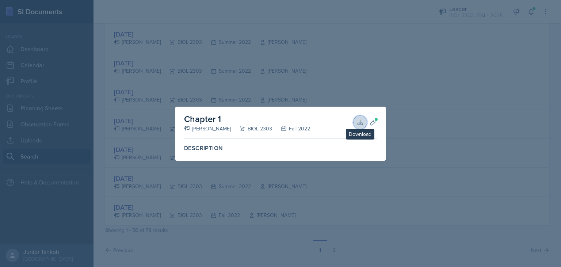
click at [361, 124] on icon at bounding box center [360, 122] width 5 height 5
click at [431, 8] on div at bounding box center [280, 133] width 561 height 267
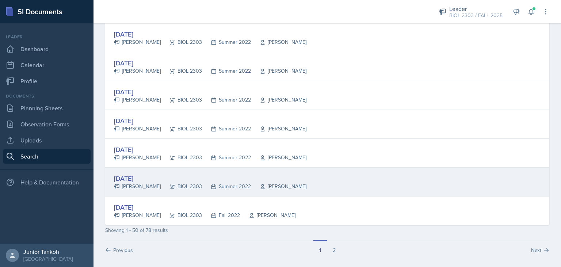
click at [139, 176] on div "[DATE]" at bounding box center [210, 179] width 193 height 10
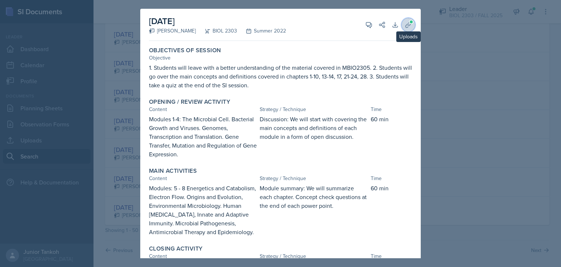
click at [412, 30] on button "Uploads" at bounding box center [408, 24] width 13 height 13
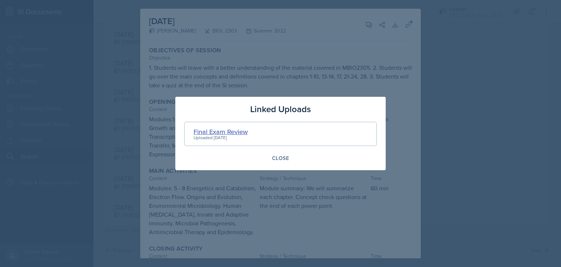
click at [224, 131] on div "Final Exam Review" at bounding box center [221, 132] width 54 height 10
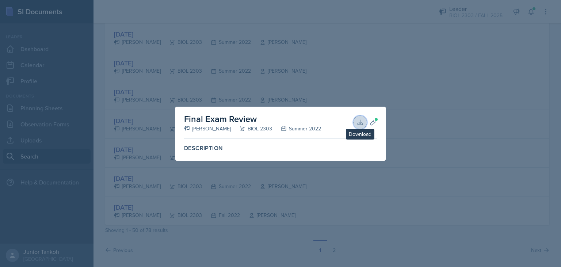
click at [360, 122] on icon at bounding box center [360, 122] width 7 height 7
click at [400, 17] on div at bounding box center [280, 133] width 561 height 267
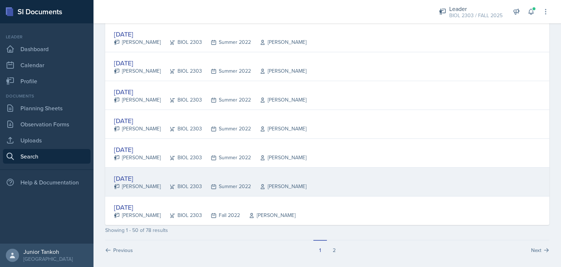
drag, startPoint x: 122, startPoint y: 182, endPoint x: 140, endPoint y: 183, distance: 18.0
click at [140, 183] on div "[PERSON_NAME]" at bounding box center [137, 187] width 47 height 8
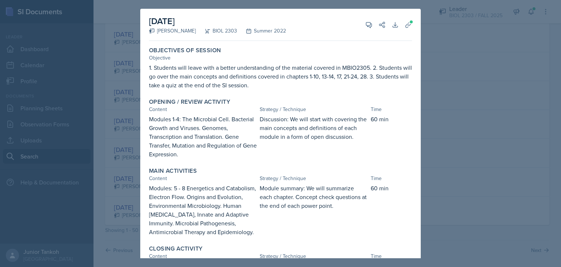
click at [124, 191] on div at bounding box center [280, 133] width 561 height 267
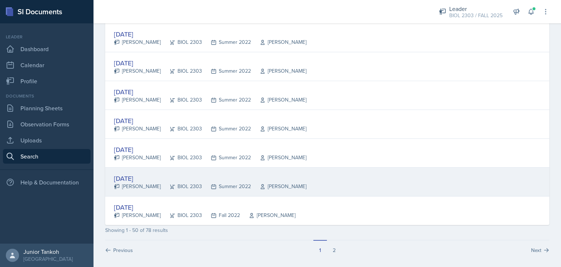
drag, startPoint x: 121, startPoint y: 185, endPoint x: 171, endPoint y: 186, distance: 49.4
click at [171, 186] on div "[DATE] [PERSON_NAME] BIOL 2303 Summer 2022 [GEOGRAPHIC_DATA]" at bounding box center [327, 182] width 444 height 29
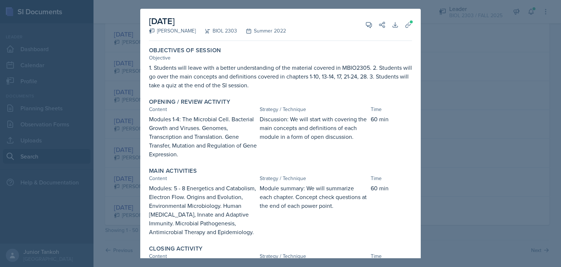
click at [395, 83] on div "1. Students will leave with a better understanding of the material covered in M…" at bounding box center [280, 76] width 263 height 26
click at [66, 216] on div at bounding box center [280, 133] width 561 height 267
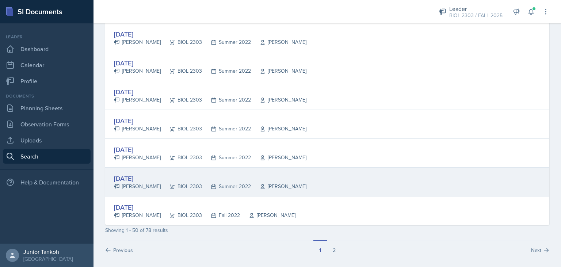
click at [147, 183] on div "[PERSON_NAME]" at bounding box center [137, 187] width 47 height 8
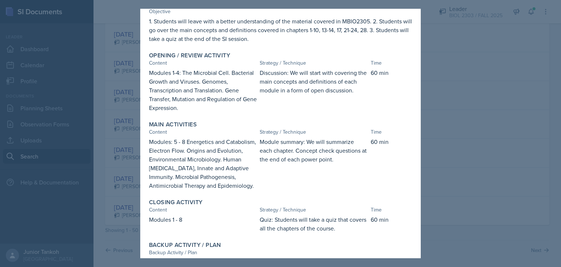
scroll to position [66, 0]
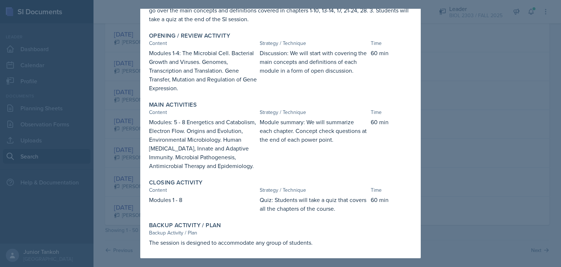
click at [462, 109] on div at bounding box center [280, 133] width 561 height 267
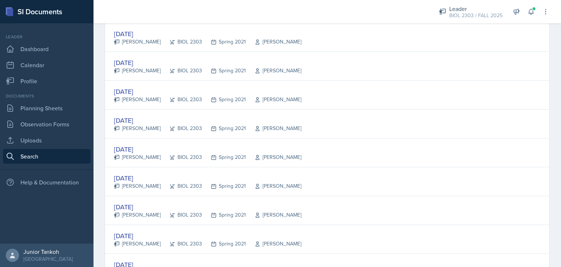
scroll to position [0, 0]
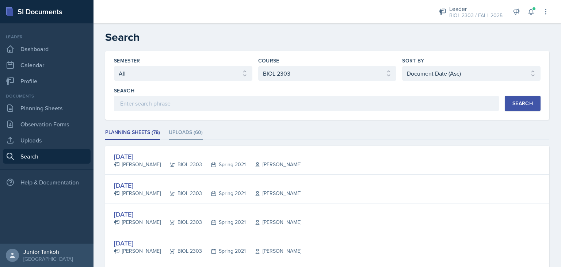
click at [182, 131] on li "Uploads (60)" at bounding box center [186, 133] width 34 height 14
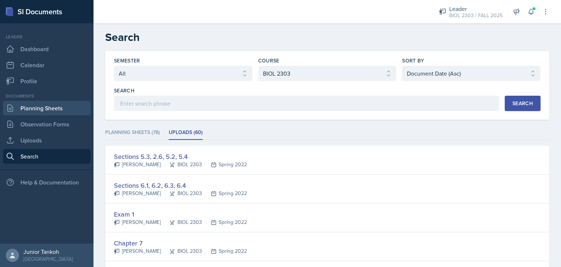
click at [40, 105] on link "Planning Sheets" at bounding box center [47, 108] width 88 height 15
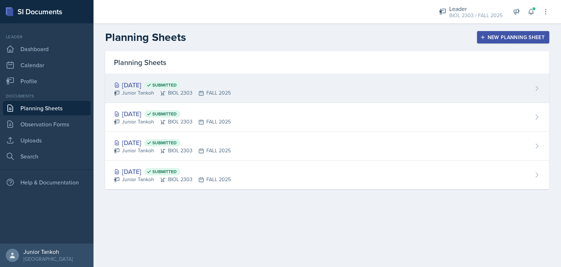
click at [223, 87] on div "[DATE] Submitted" at bounding box center [172, 85] width 117 height 10
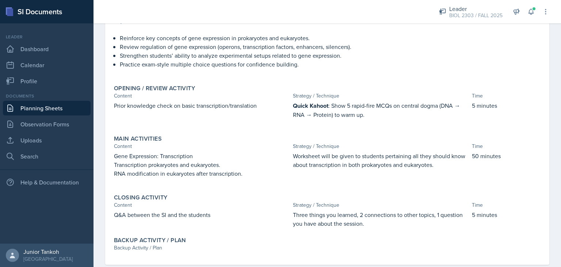
scroll to position [85, 0]
click at [64, 106] on link "Planning Sheets" at bounding box center [47, 108] width 88 height 15
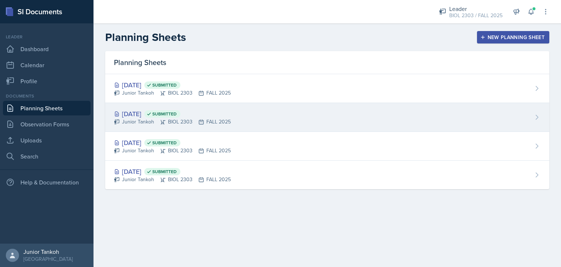
click at [138, 113] on div "[DATE] Submitted" at bounding box center [172, 114] width 117 height 10
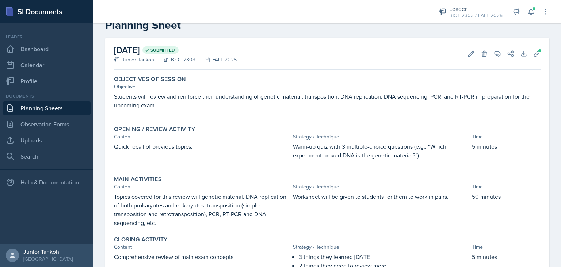
scroll to position [19, 0]
click at [62, 110] on link "Planning Sheets" at bounding box center [47, 108] width 88 height 15
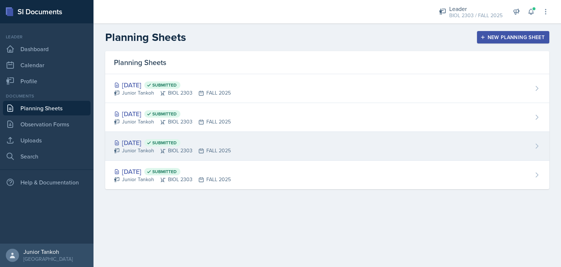
click at [161, 144] on div "[DATE] Submitted" at bounding box center [172, 143] width 117 height 10
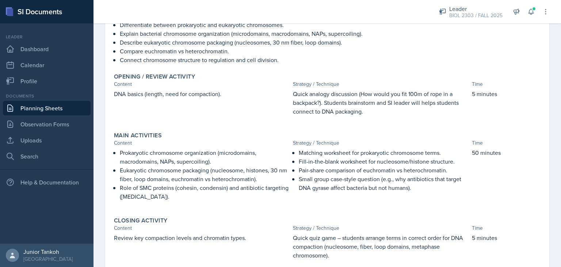
scroll to position [98, 0]
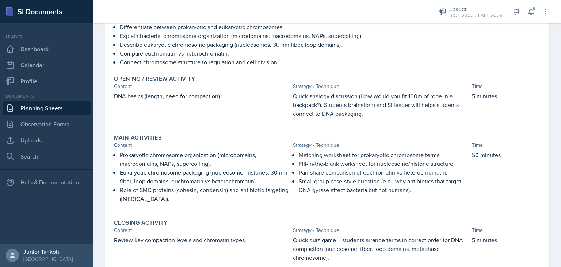
click at [59, 109] on link "Planning Sheets" at bounding box center [47, 108] width 88 height 15
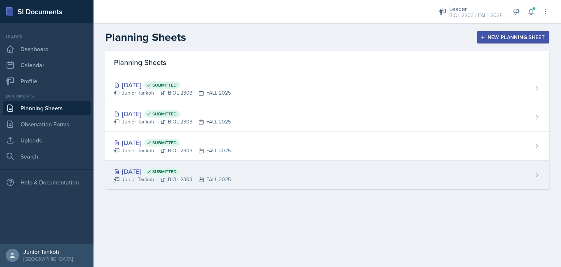
click at [147, 167] on div "[DATE] Submitted" at bounding box center [172, 172] width 117 height 10
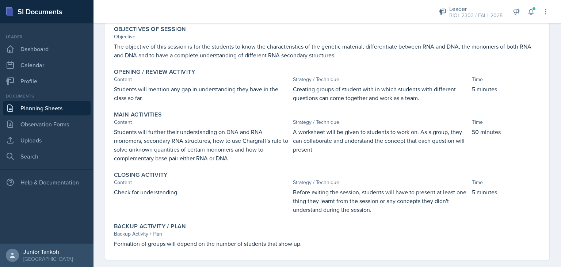
scroll to position [80, 0]
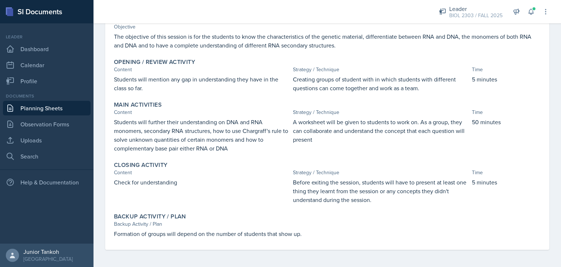
click at [50, 104] on link "Planning Sheets" at bounding box center [47, 108] width 88 height 15
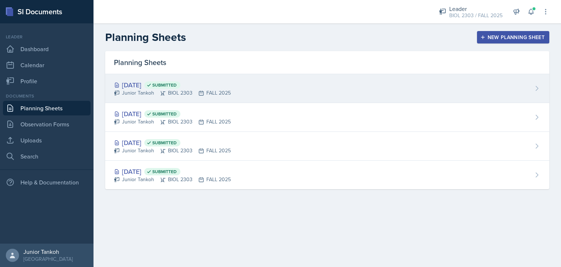
click at [177, 82] on span "Submitted" at bounding box center [164, 85] width 24 height 6
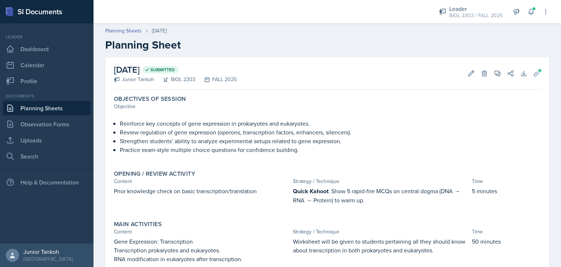
scroll to position [100, 0]
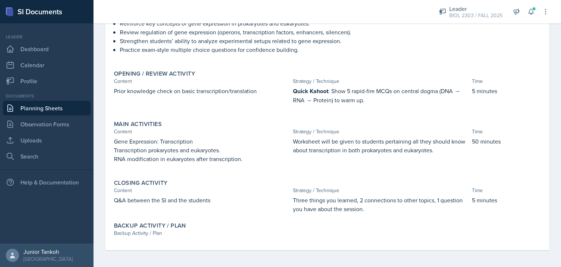
click at [154, 226] on label "Backup Activity / Plan" at bounding box center [150, 225] width 72 height 7
click at [149, 230] on div "Backup Activity / Plan" at bounding box center [327, 234] width 427 height 8
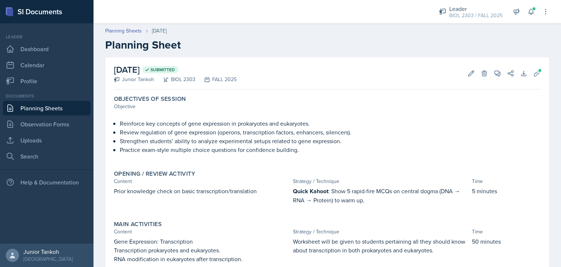
click at [465, 73] on div "Edit Delete" at bounding box center [475, 73] width 26 height 7
click at [467, 73] on button "Edit" at bounding box center [471, 73] width 13 height 13
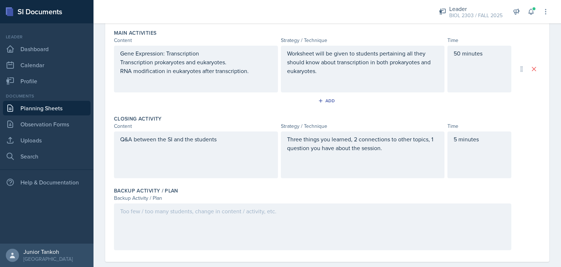
scroll to position [252, 0]
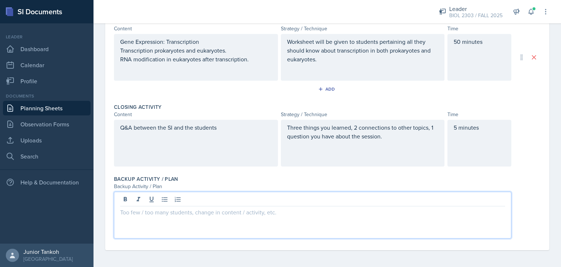
click at [224, 200] on div at bounding box center [313, 215] width 398 height 47
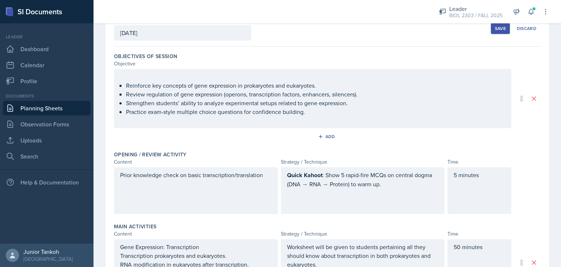
scroll to position [0, 0]
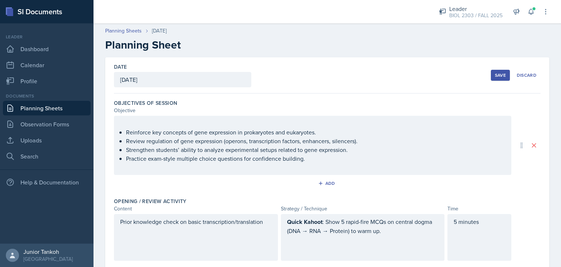
click at [498, 73] on div "Save" at bounding box center [500, 75] width 11 height 6
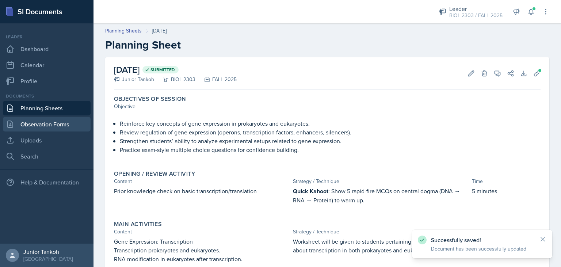
click at [58, 128] on link "Observation Forms" at bounding box center [47, 124] width 88 height 15
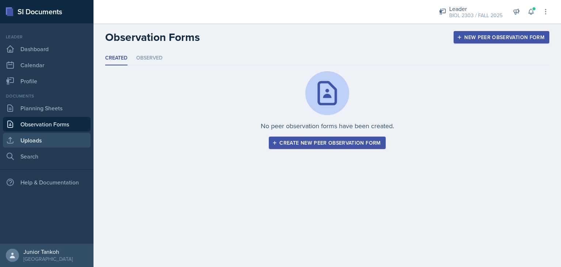
click at [44, 141] on link "Uploads" at bounding box center [47, 140] width 88 height 15
